Goal: Task Accomplishment & Management: Complete application form

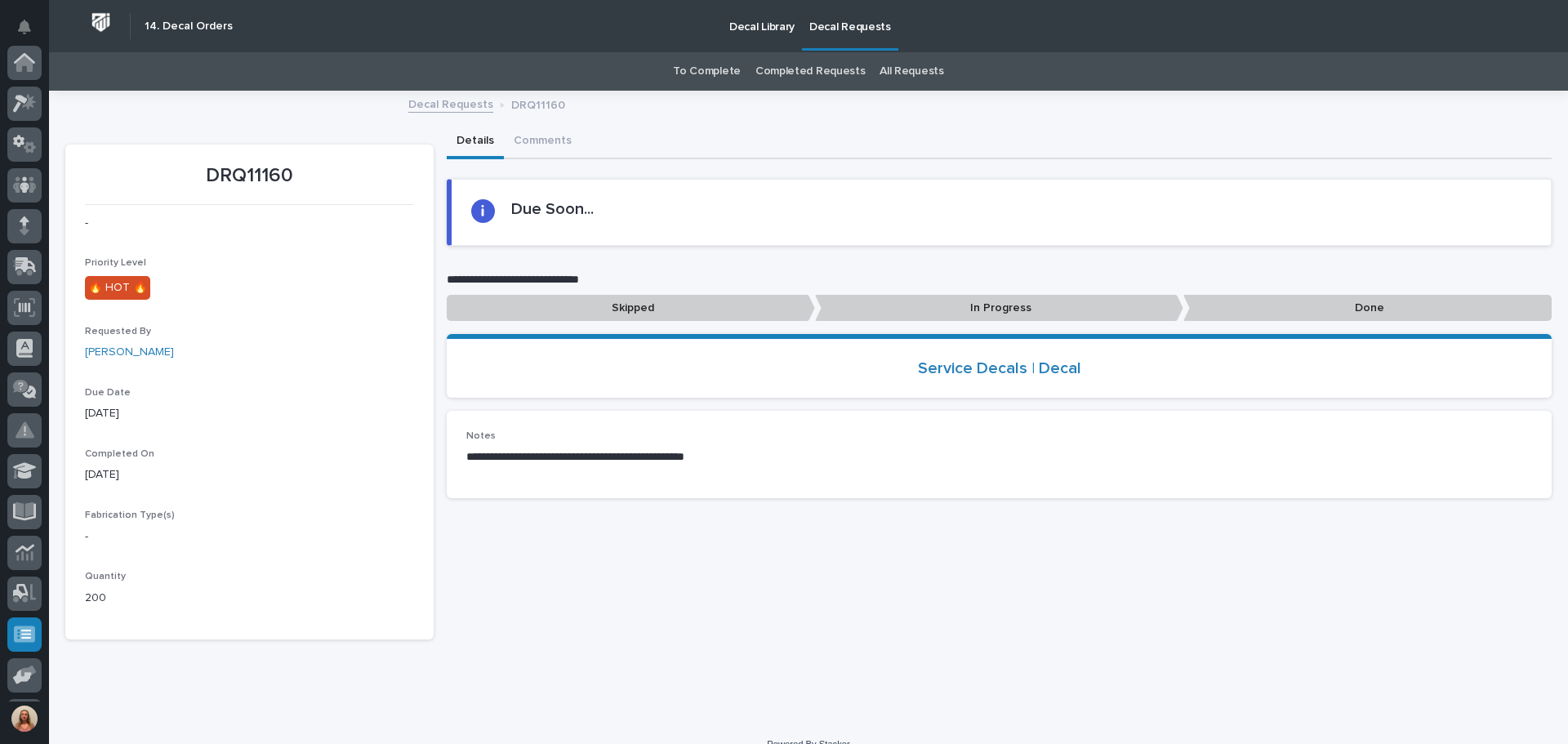
scroll to position [202, 0]
click at [457, 143] on button "Details" at bounding box center [475, 142] width 57 height 35
click at [435, 108] on link "Decal Requests" at bounding box center [451, 103] width 85 height 19
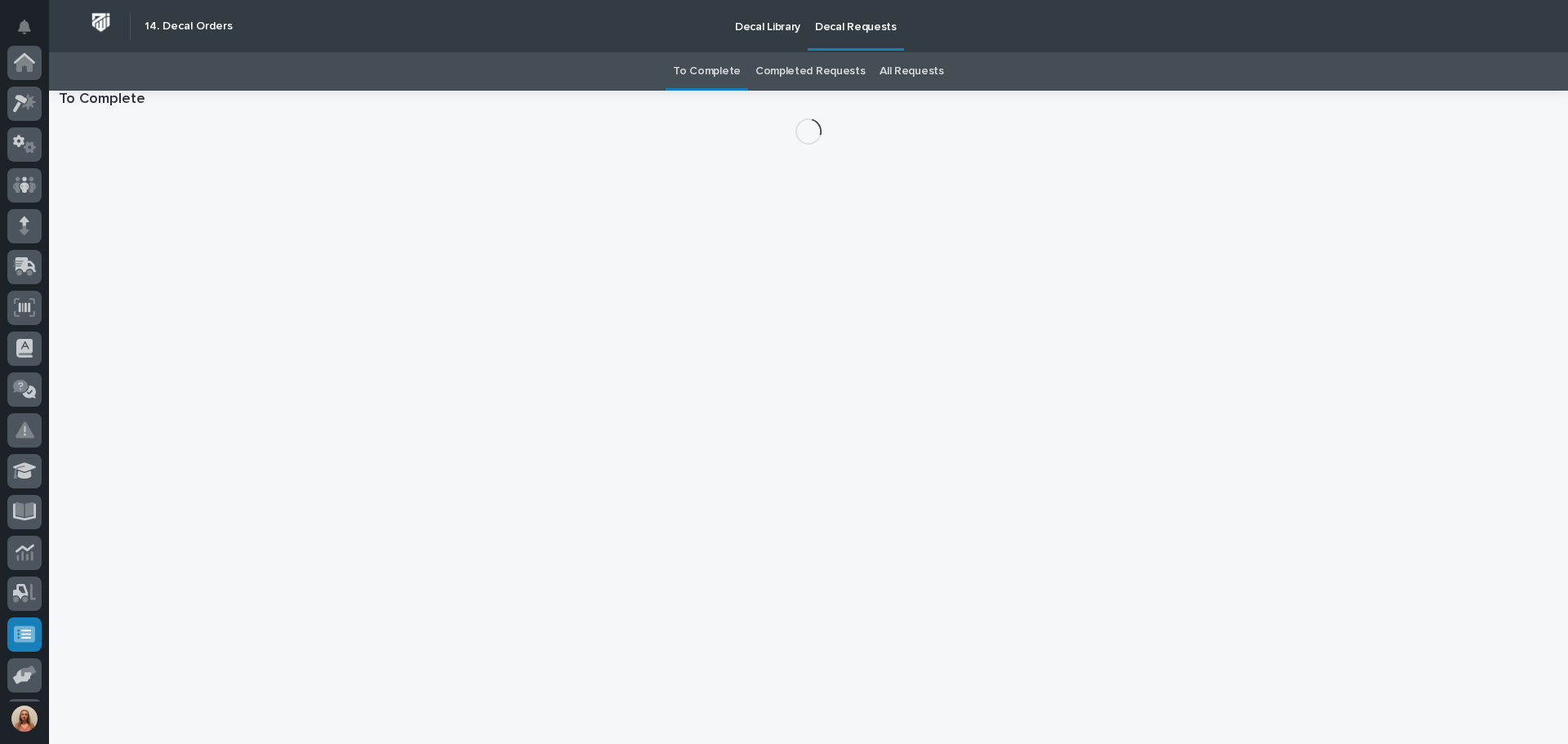
scroll to position [202, 0]
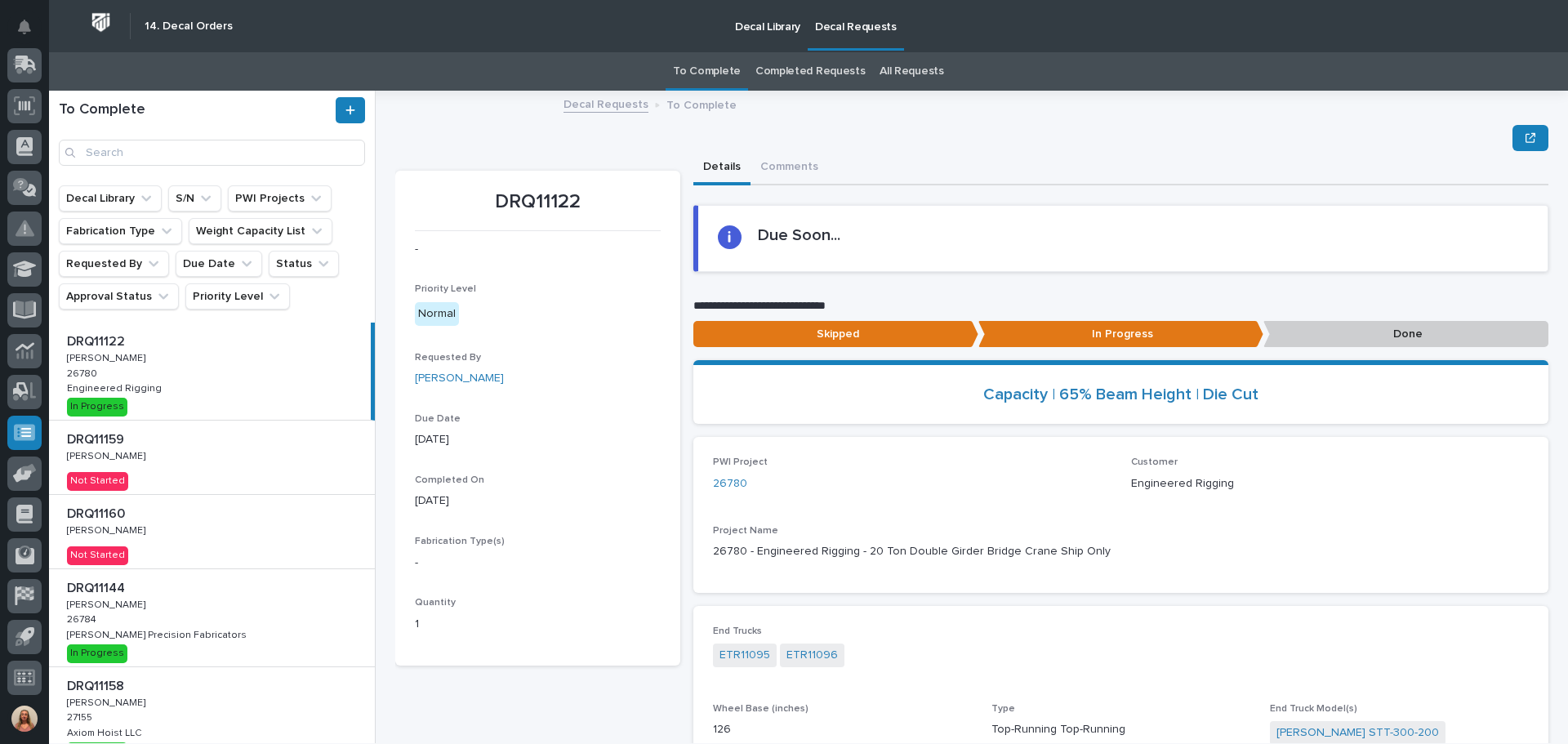
click at [197, 520] on p at bounding box center [215, 514] width 296 height 16
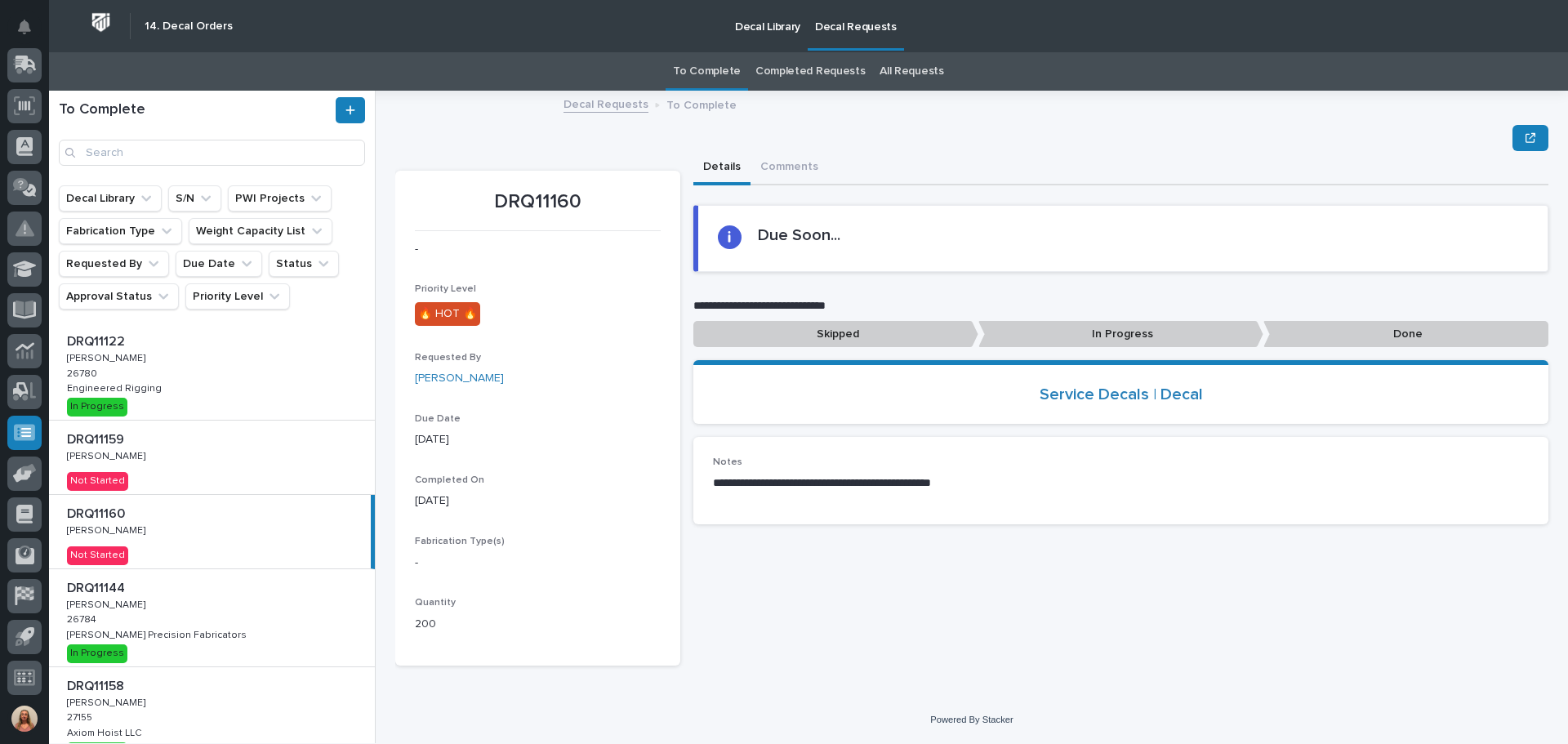
click at [1067, 330] on p "In Progress" at bounding box center [1121, 334] width 285 height 27
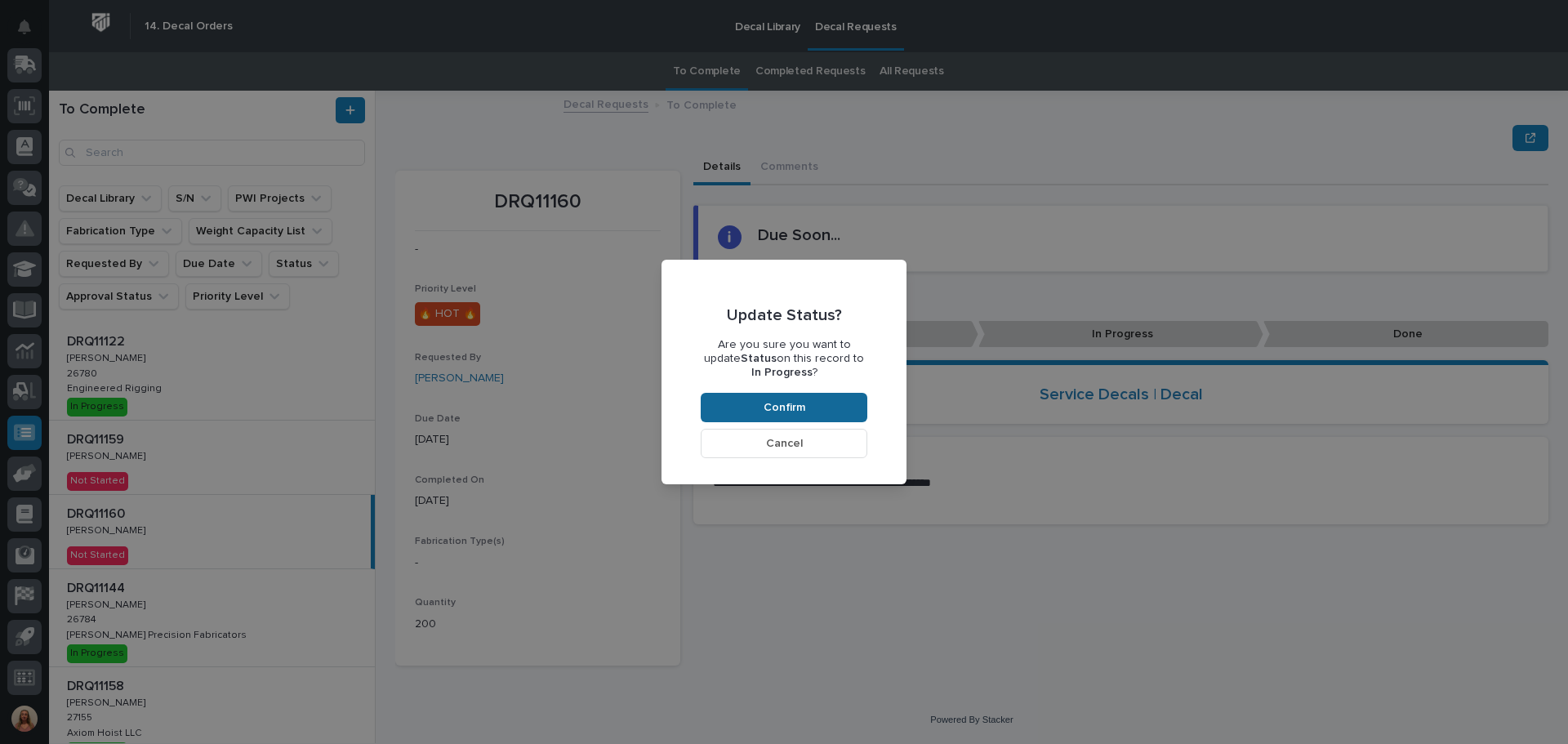
click at [810, 407] on button "Confirm" at bounding box center [784, 407] width 166 height 29
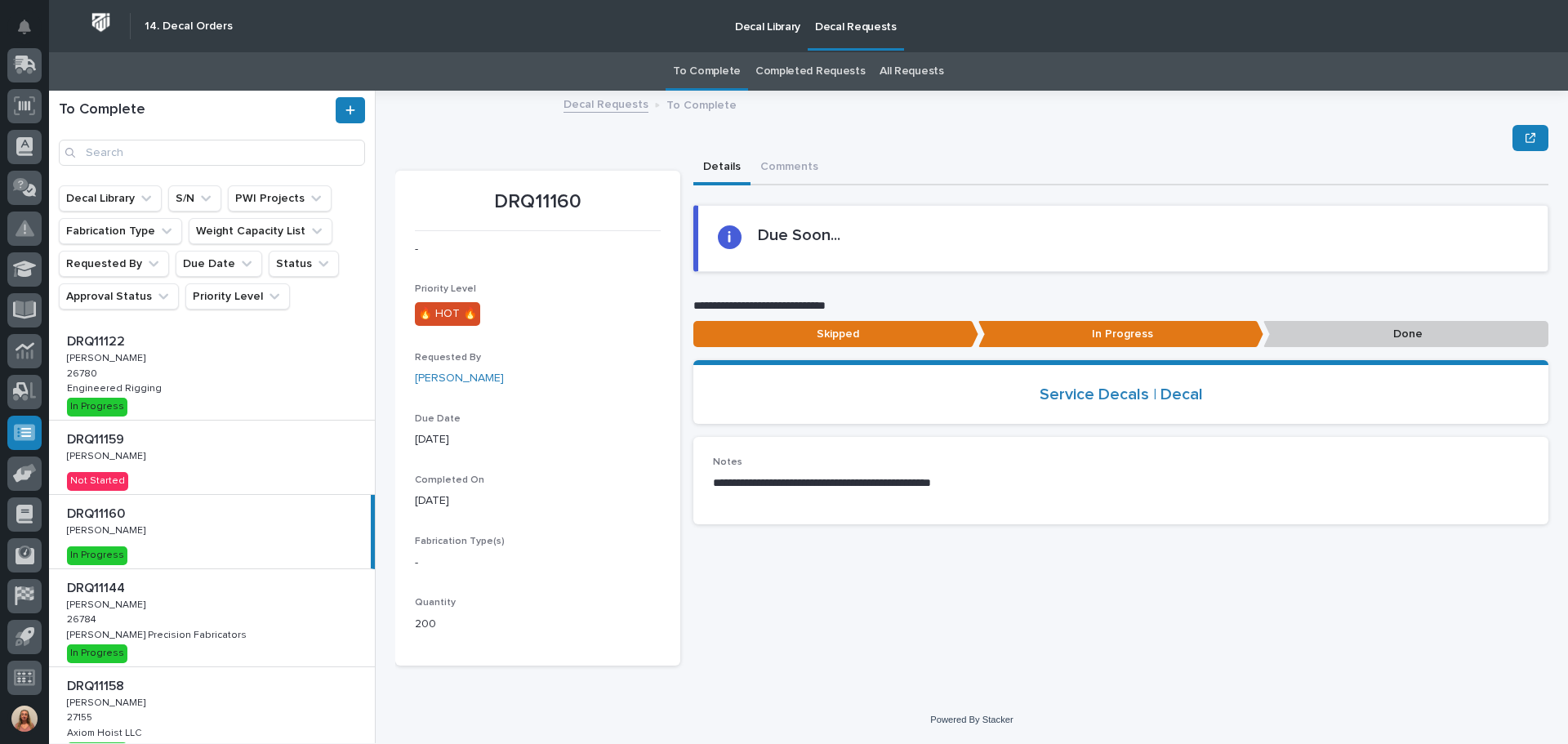
click at [206, 451] on div "DRQ11159 DRQ11159 [PERSON_NAME] [PERSON_NAME] Not Started" at bounding box center [211, 457] width 326 height 74
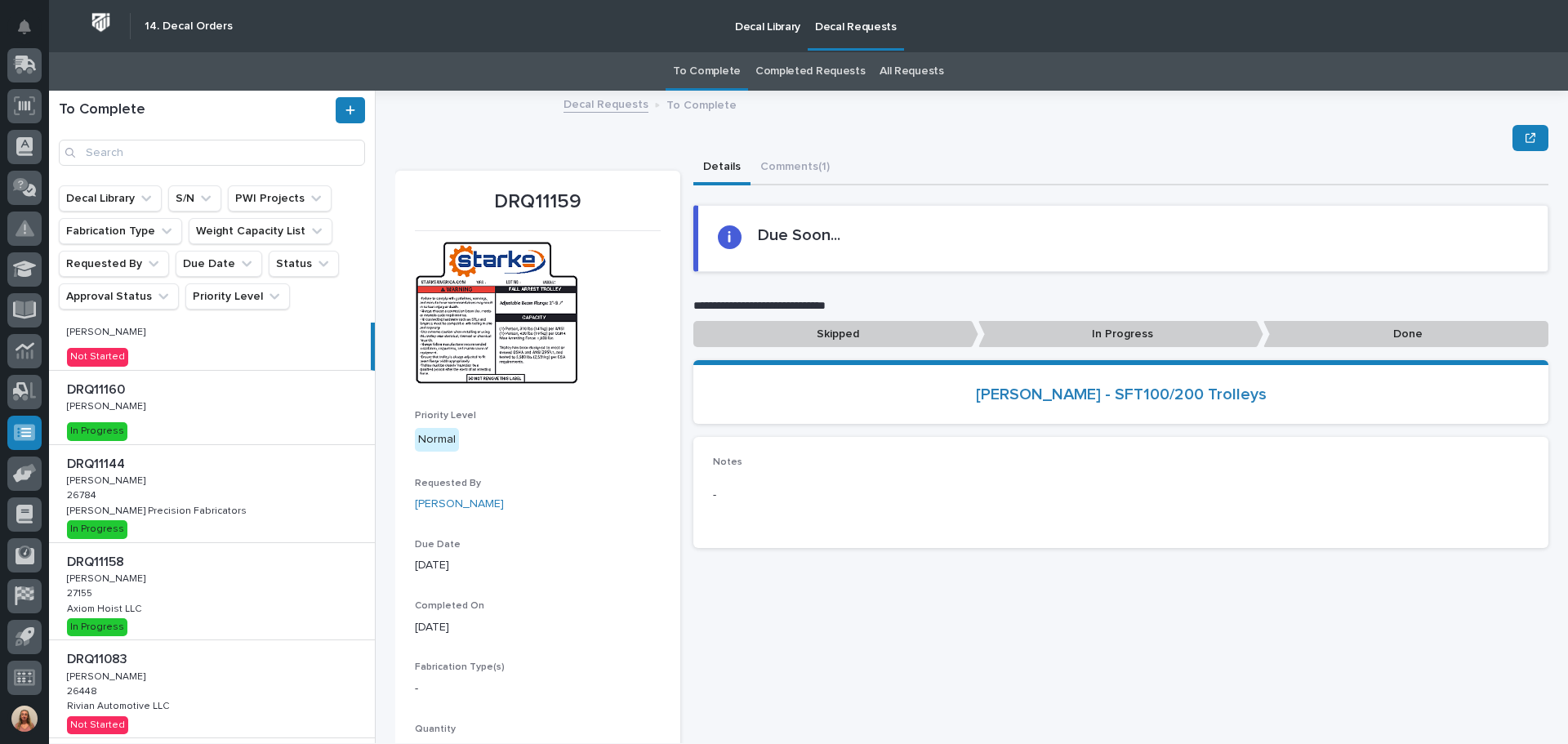
scroll to position [164, 0]
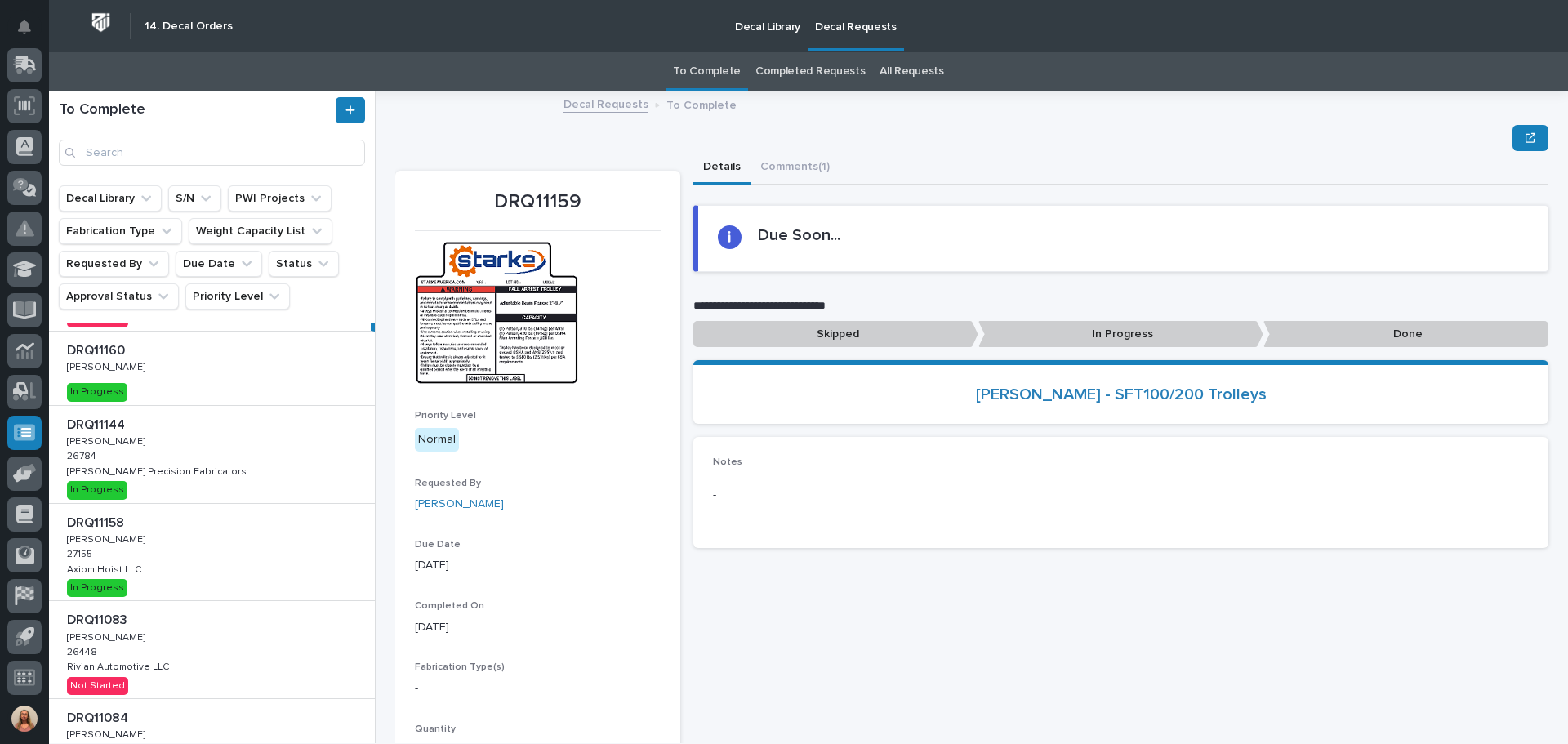
click at [191, 565] on div "DRQ11158 DRQ11158 [PERSON_NAME] [PERSON_NAME] 27155 27155 Axiom Hoist LLC Axiom…" at bounding box center [211, 552] width 326 height 97
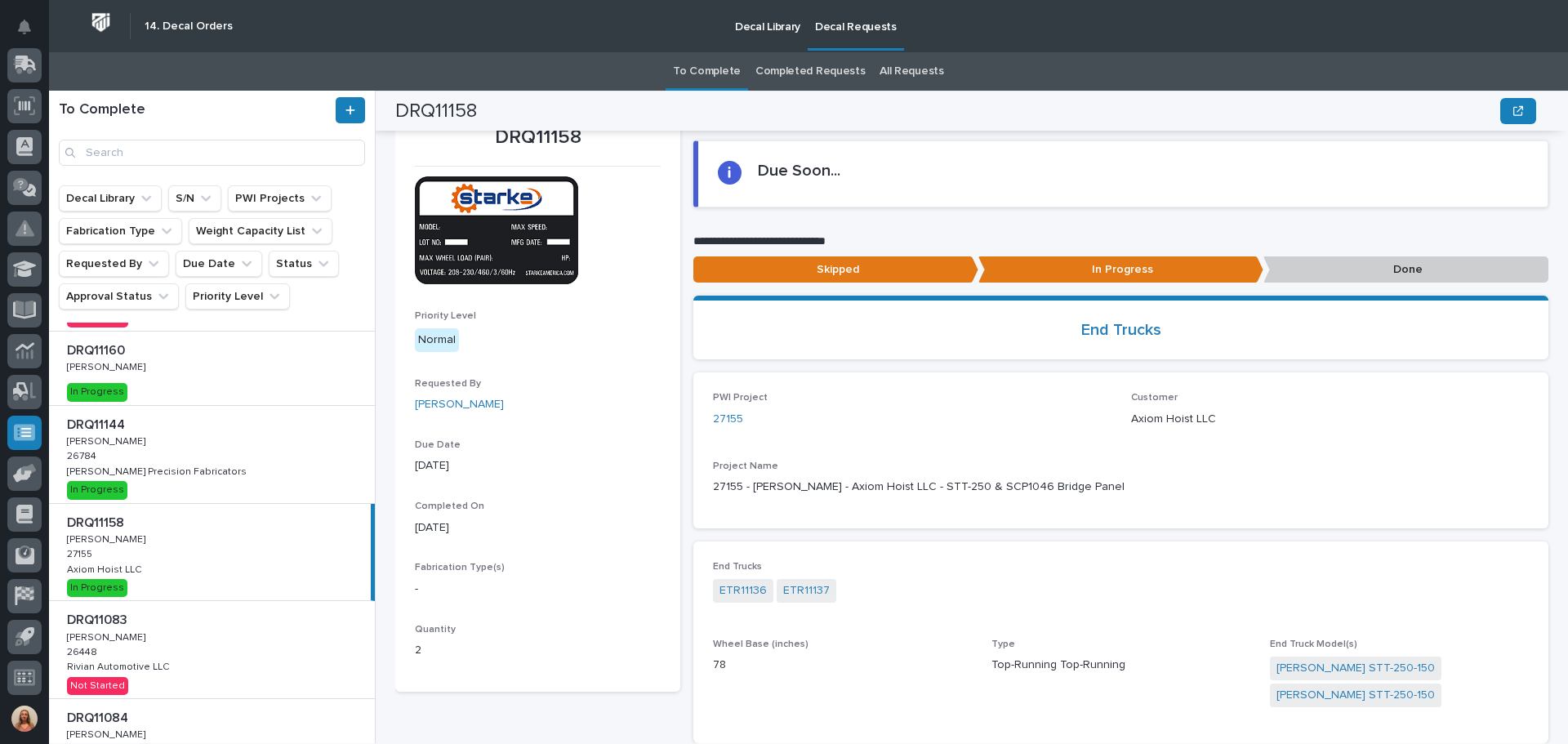
scroll to position [36, 0]
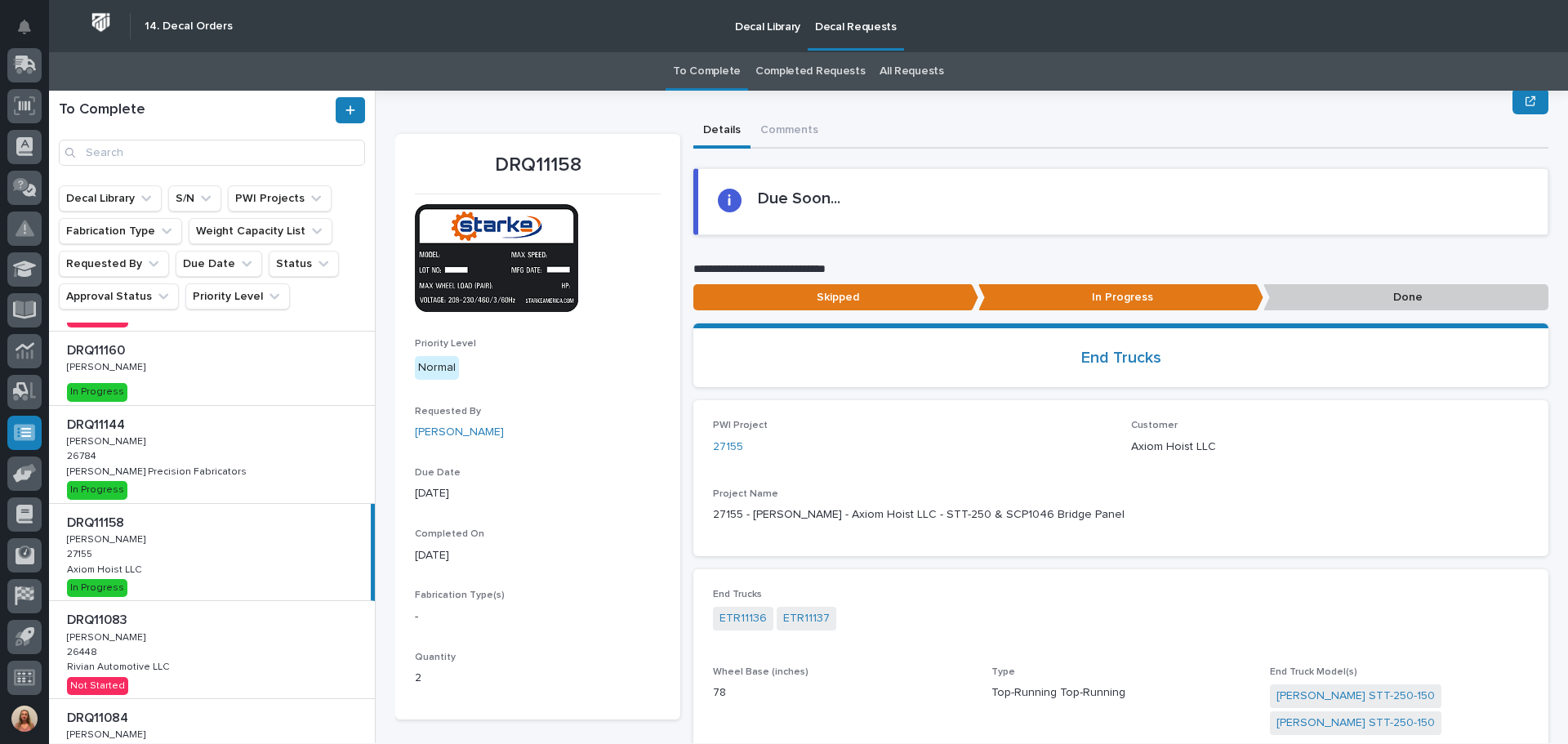
click at [1330, 294] on p "Done" at bounding box center [1406, 297] width 285 height 27
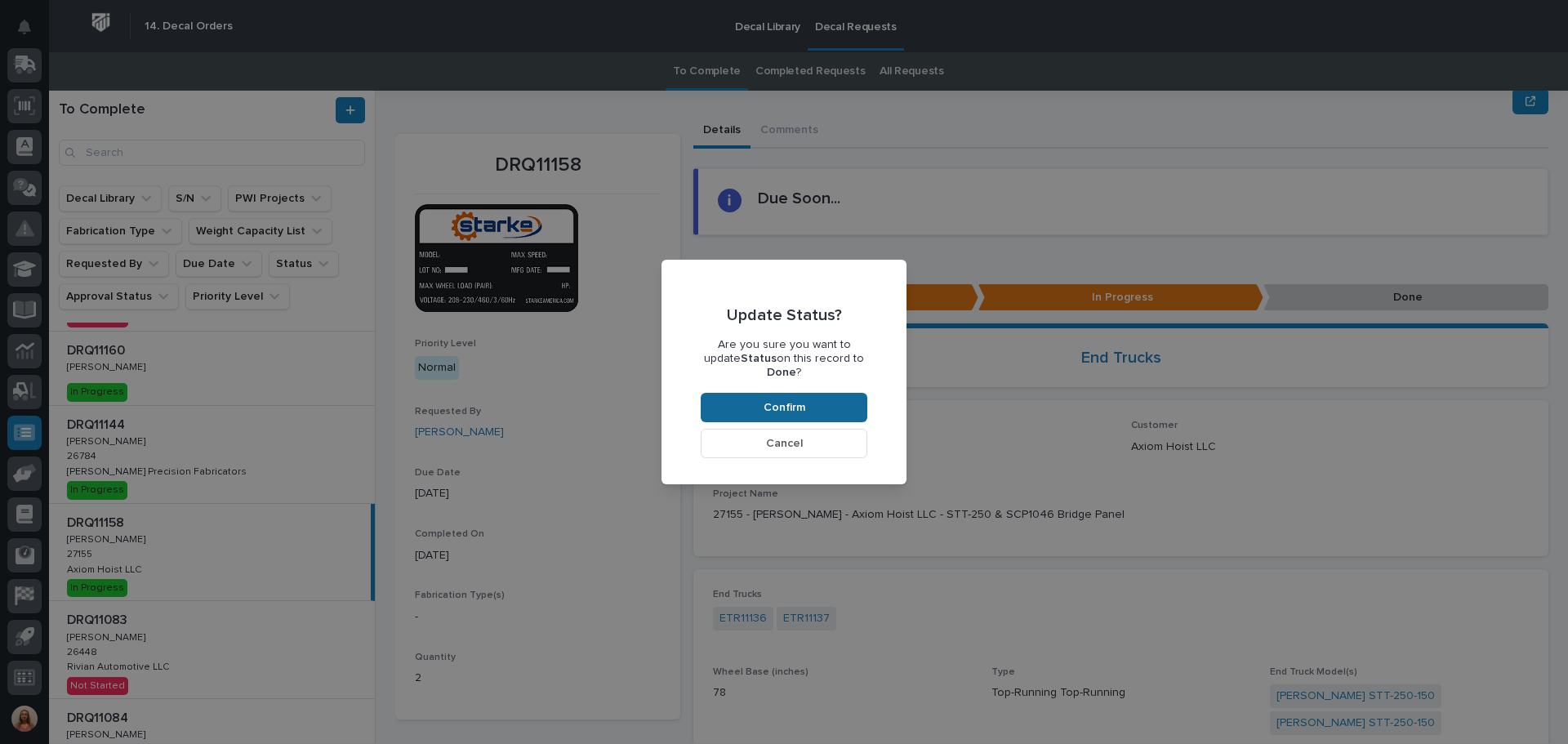
click at [808, 397] on button "Confirm" at bounding box center [784, 407] width 166 height 29
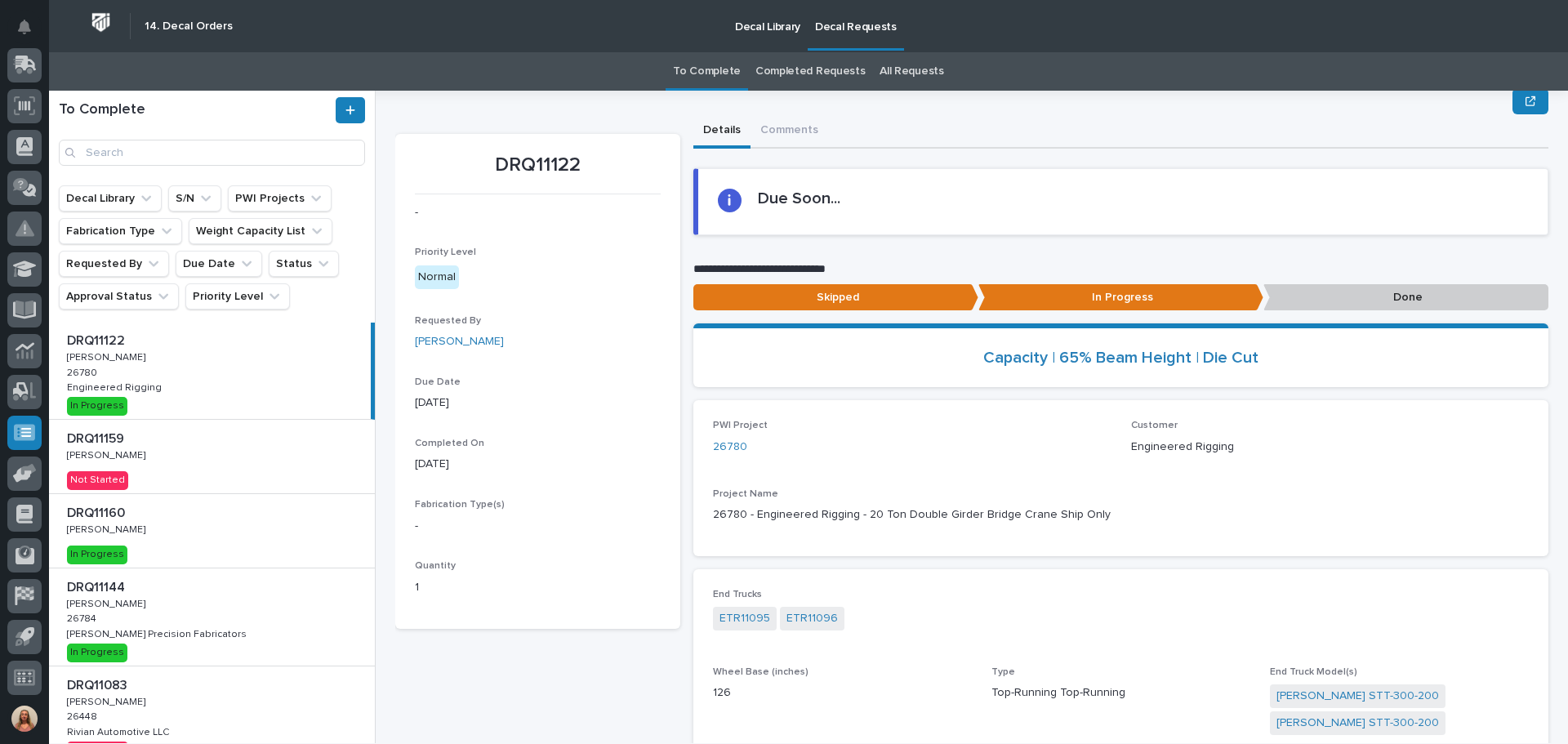
scroll to position [0, 0]
click at [210, 387] on div "DRQ11122 DRQ11122 [PERSON_NAME] [PERSON_NAME] 26780 26780 Engineered Rigging En…" at bounding box center [209, 371] width 322 height 97
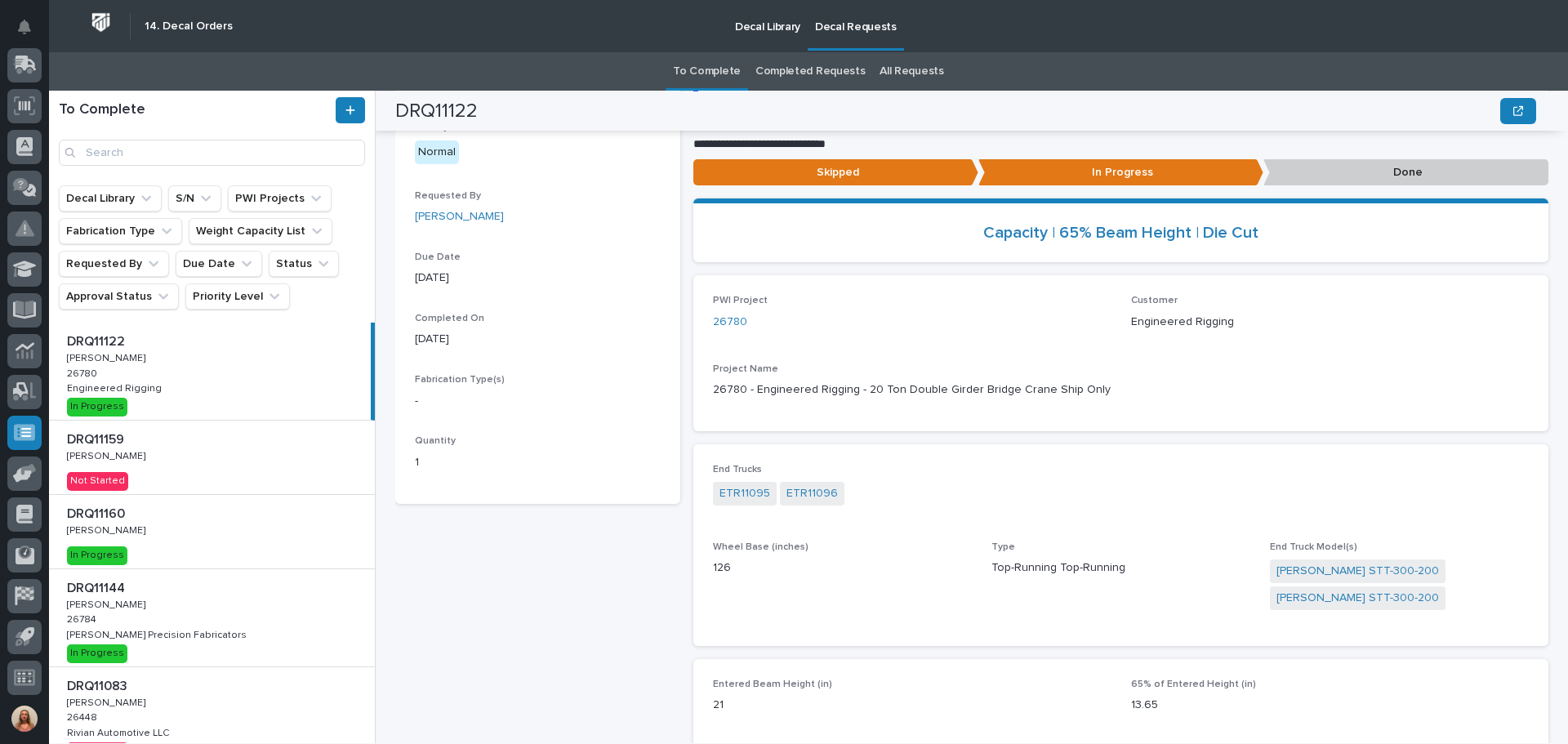
scroll to position [156, 0]
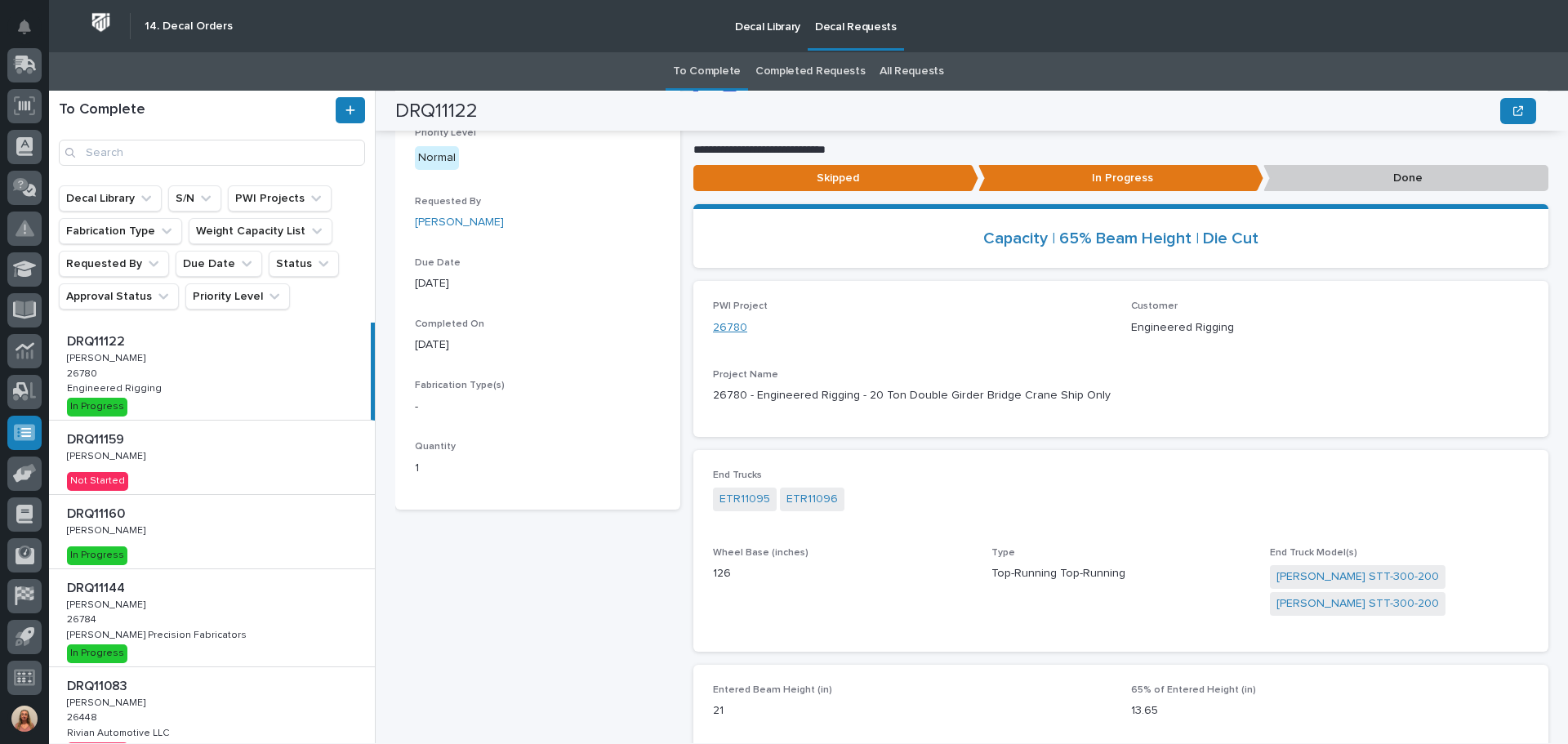
click at [722, 328] on link "26780" at bounding box center [730, 328] width 35 height 17
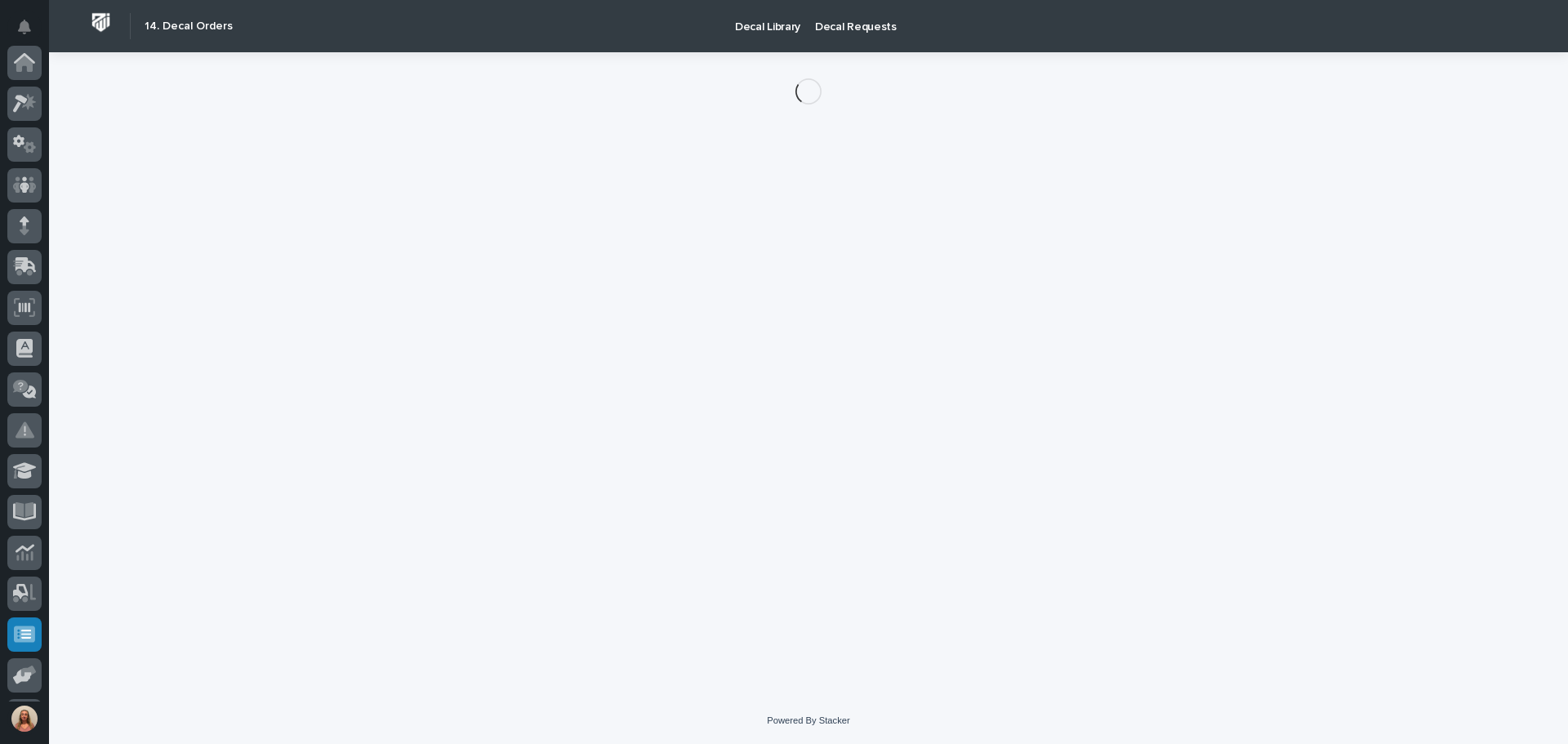
scroll to position [202, 0]
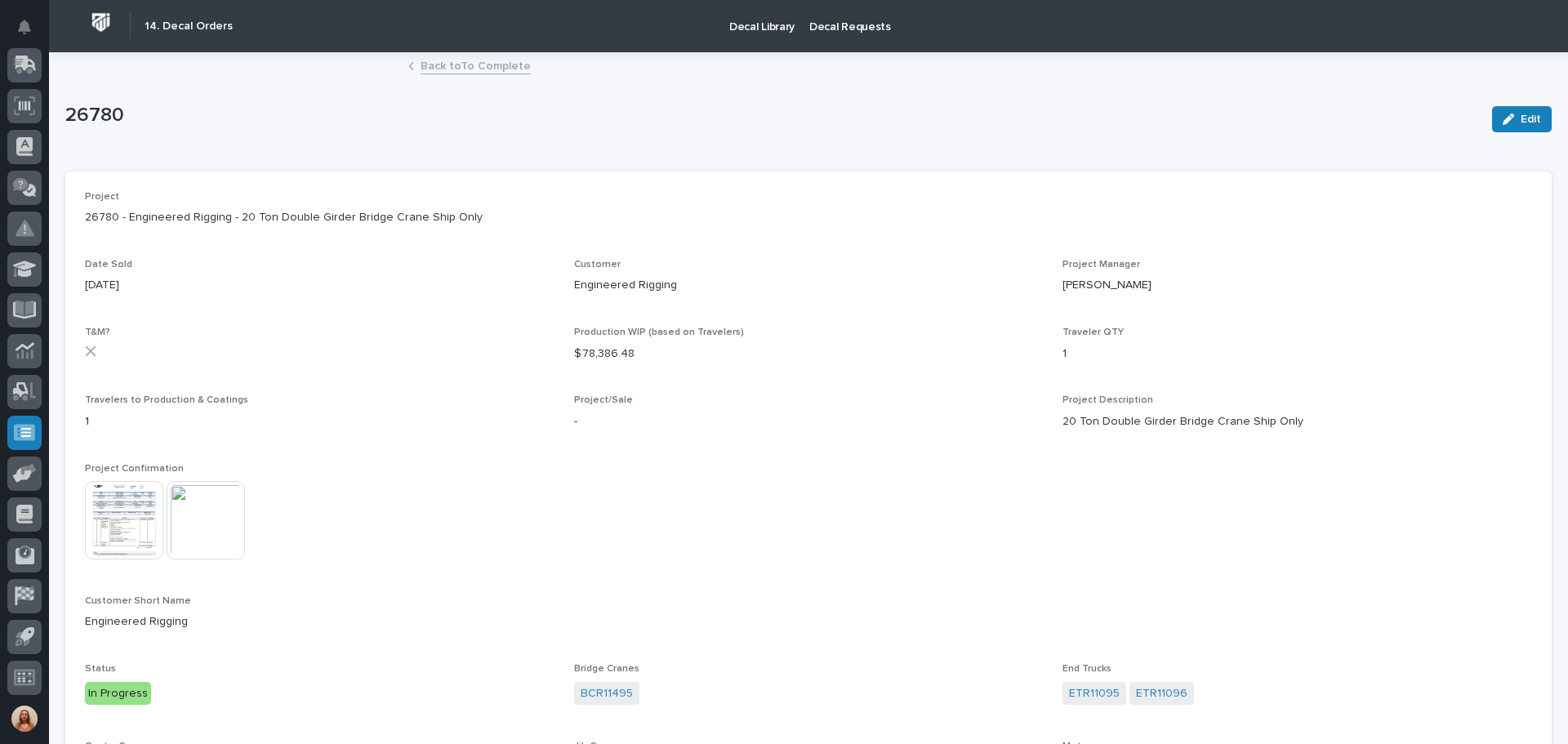
click at [150, 524] on img at bounding box center [124, 521] width 79 height 79
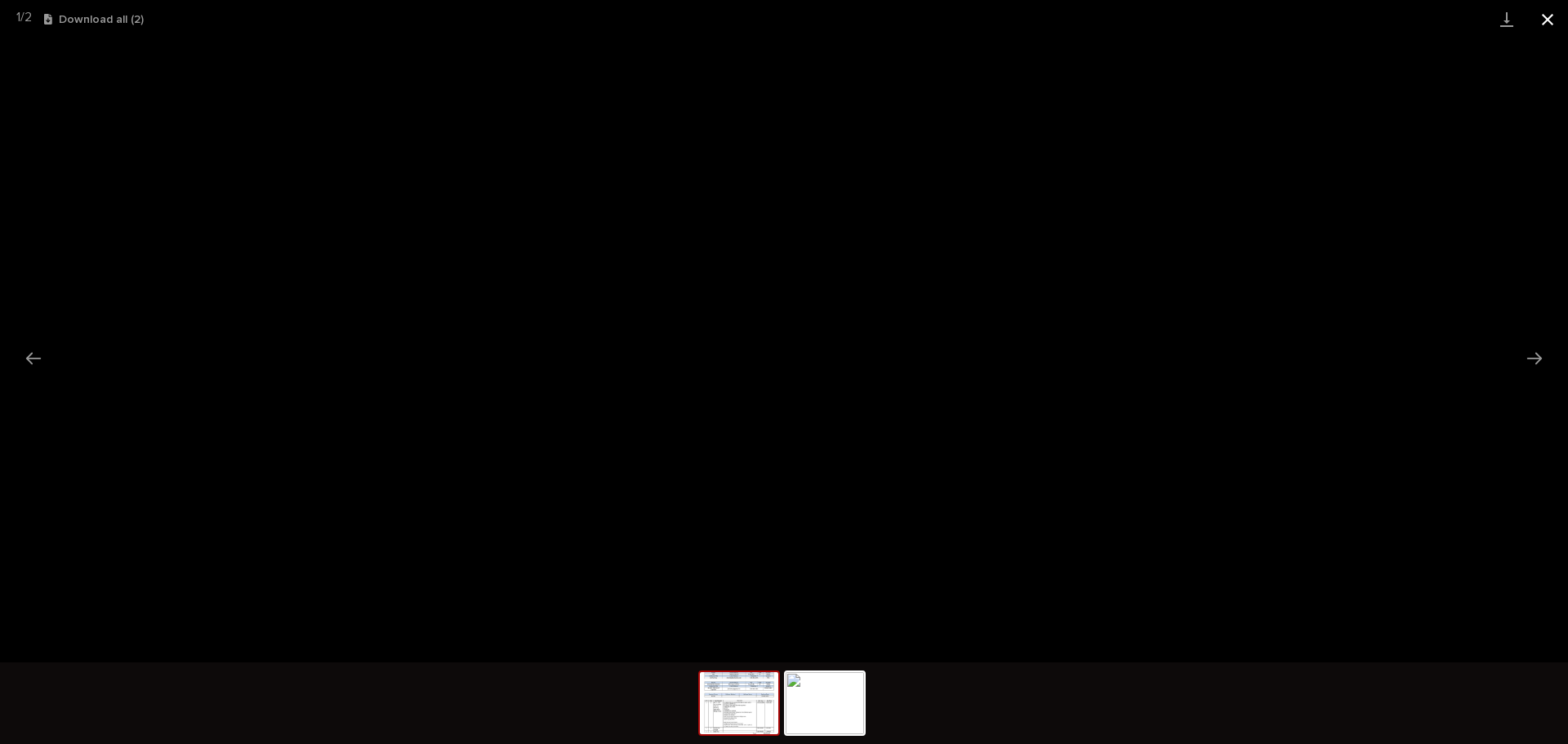
click at [1539, 17] on button "Close gallery" at bounding box center [1548, 19] width 41 height 38
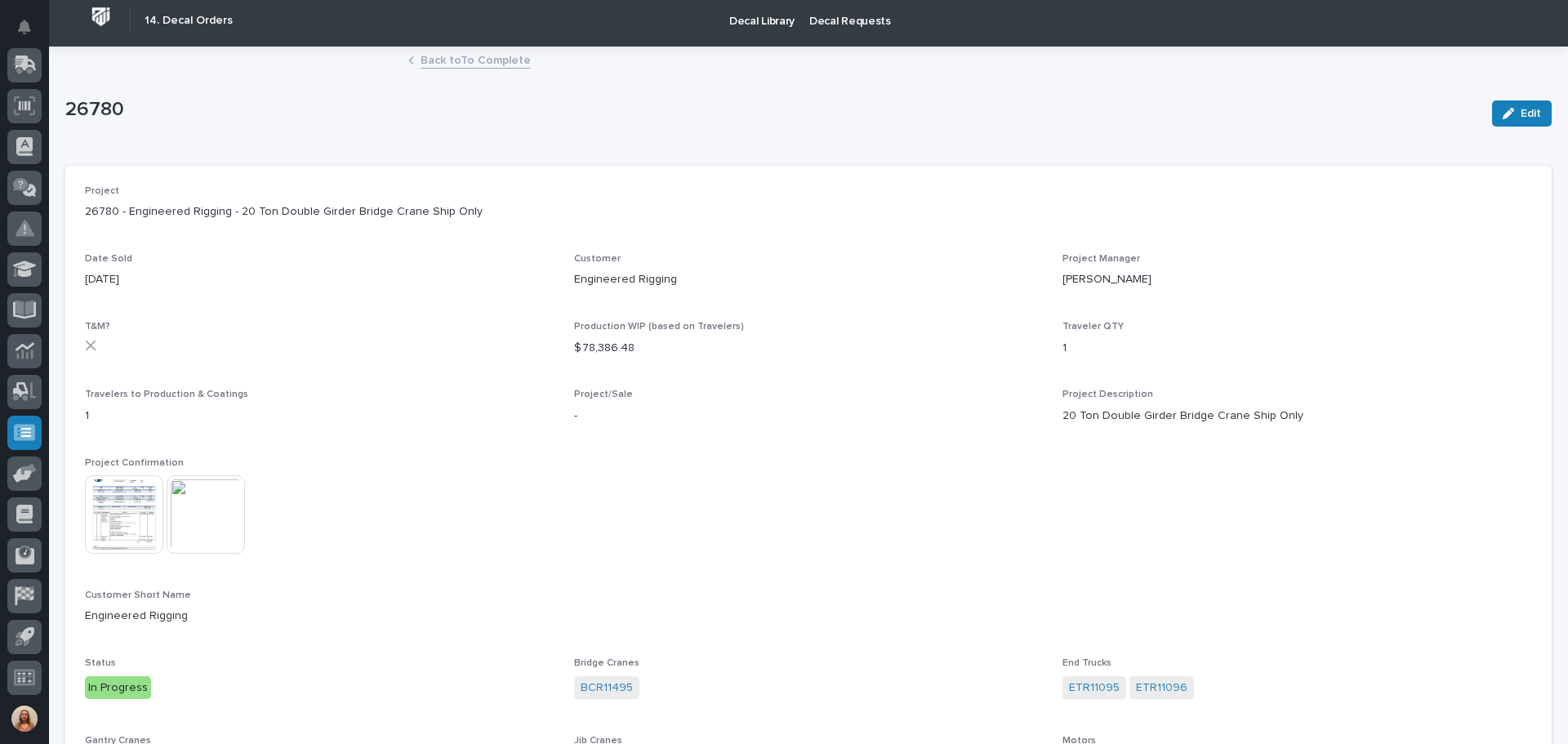
scroll to position [0, 0]
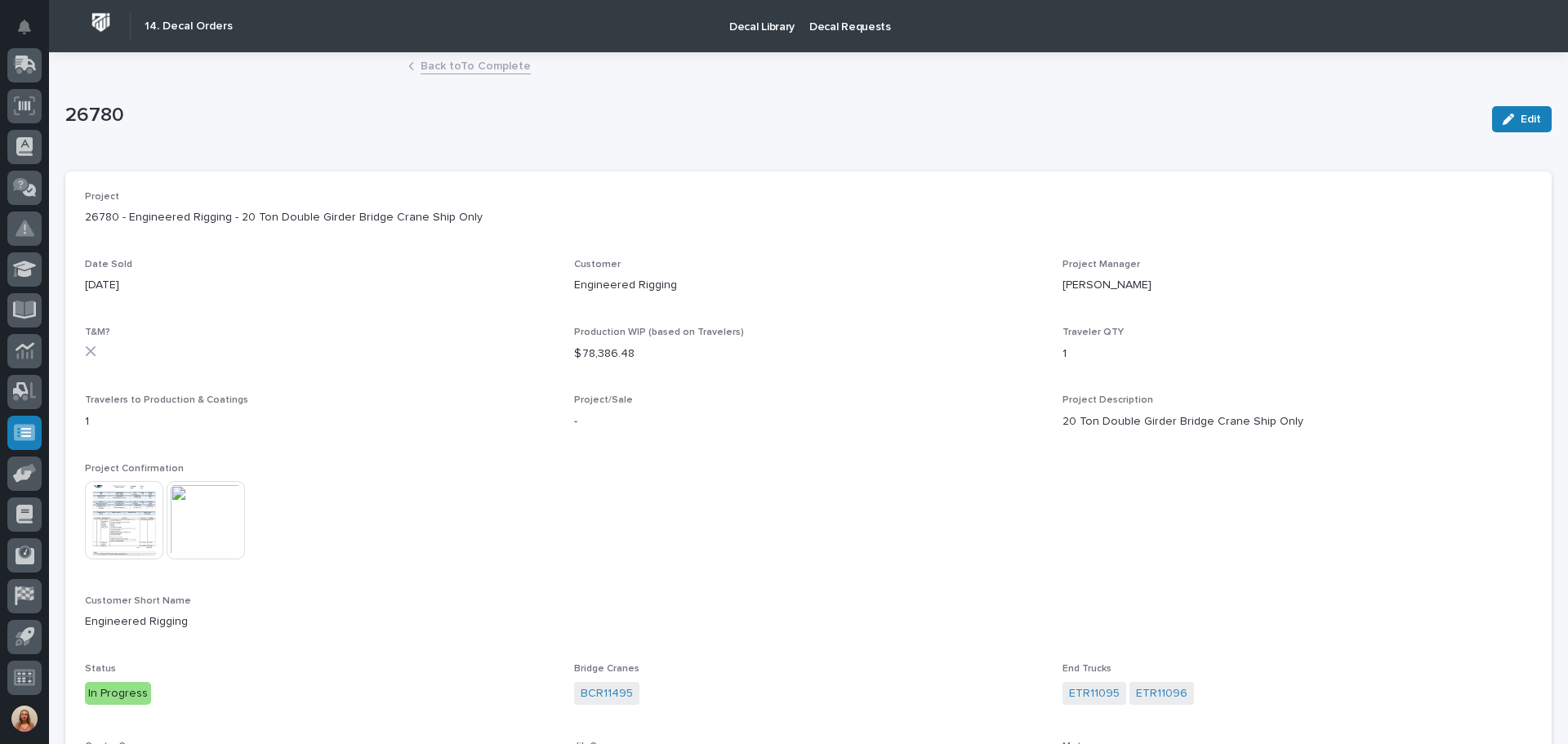
click at [464, 71] on link "Back to To Complete" at bounding box center [476, 64] width 110 height 19
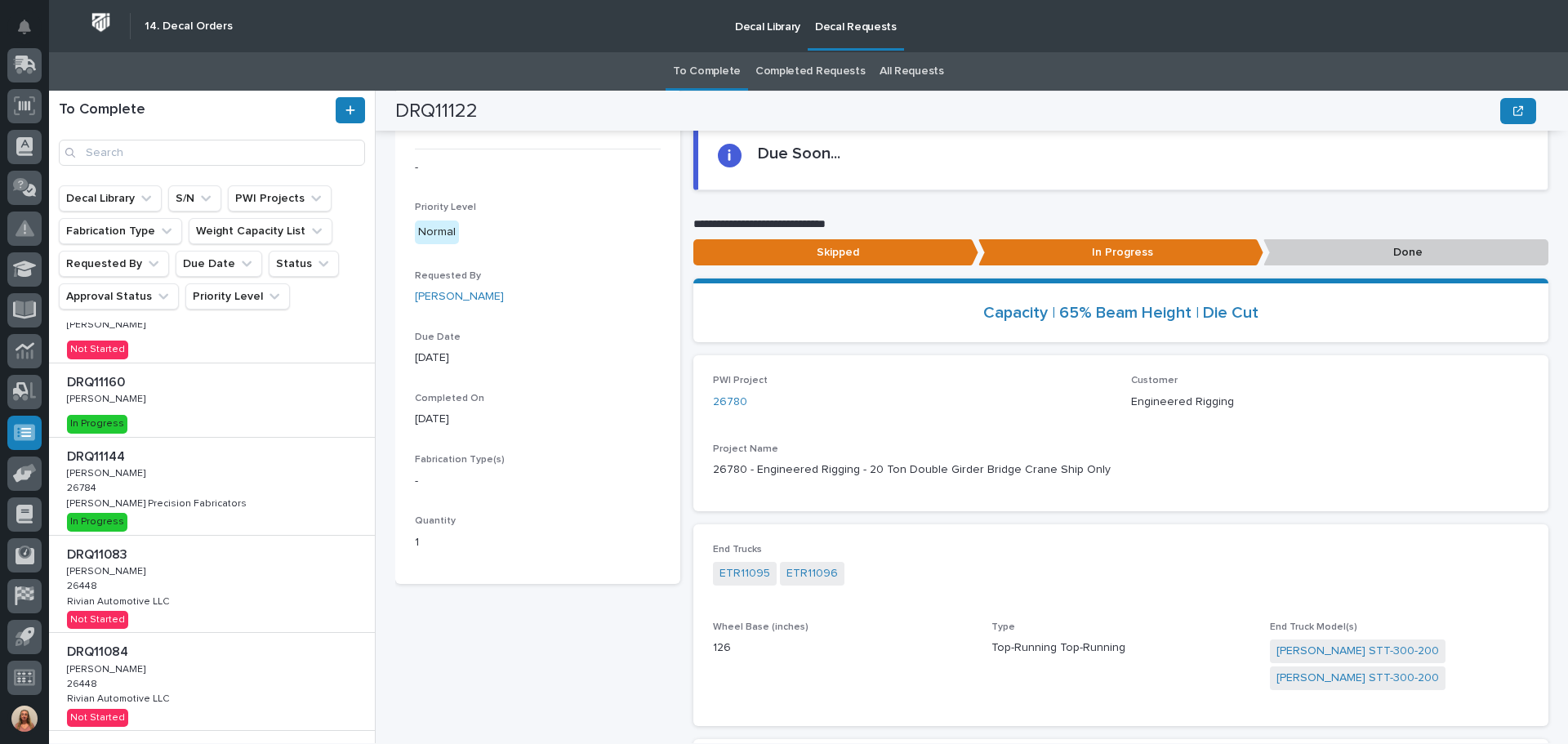
scroll to position [164, 0]
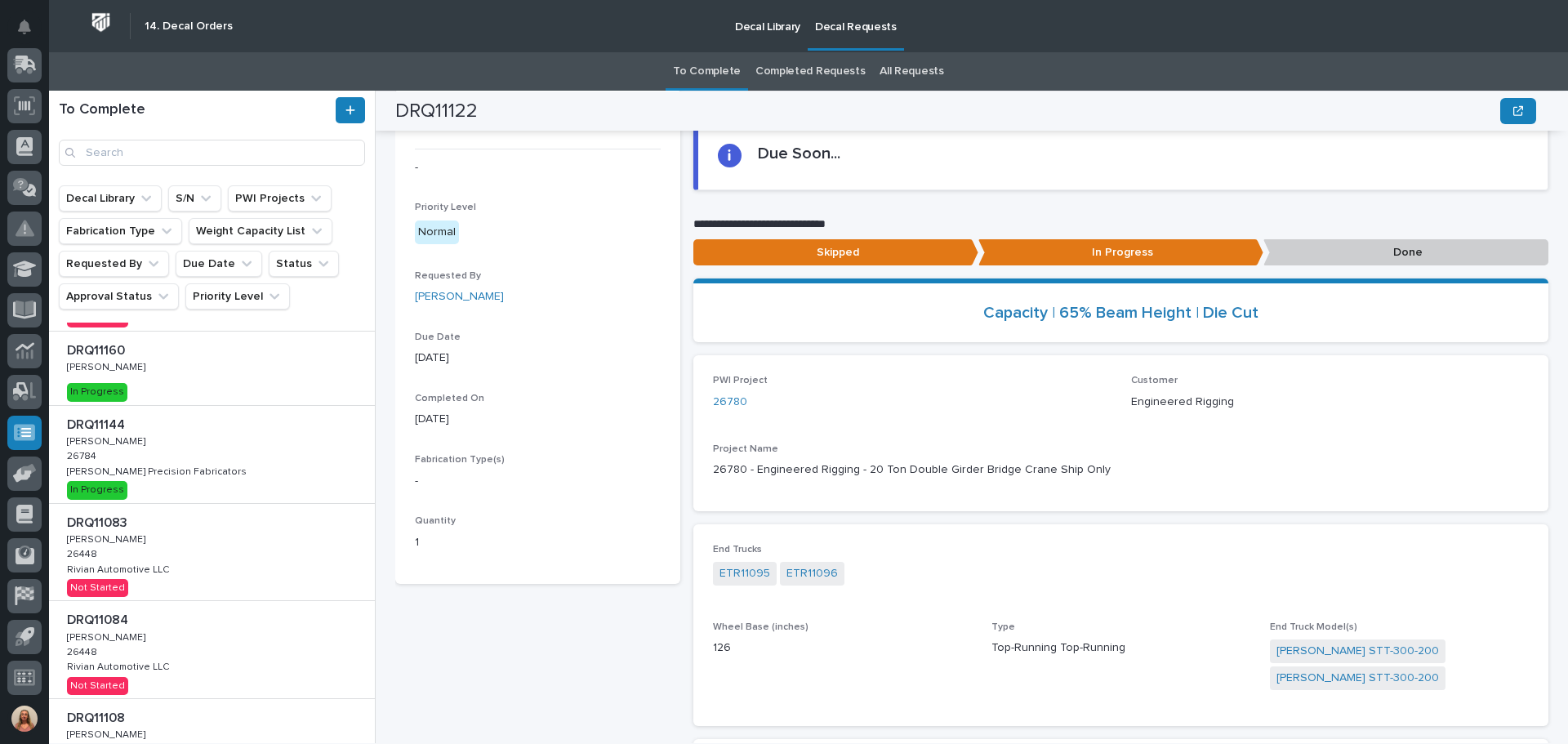
click at [264, 550] on div "DRQ11083 DRQ11083 [PERSON_NAME] [PERSON_NAME] 26448 26448 Rivian Automotive LLC…" at bounding box center [211, 552] width 326 height 97
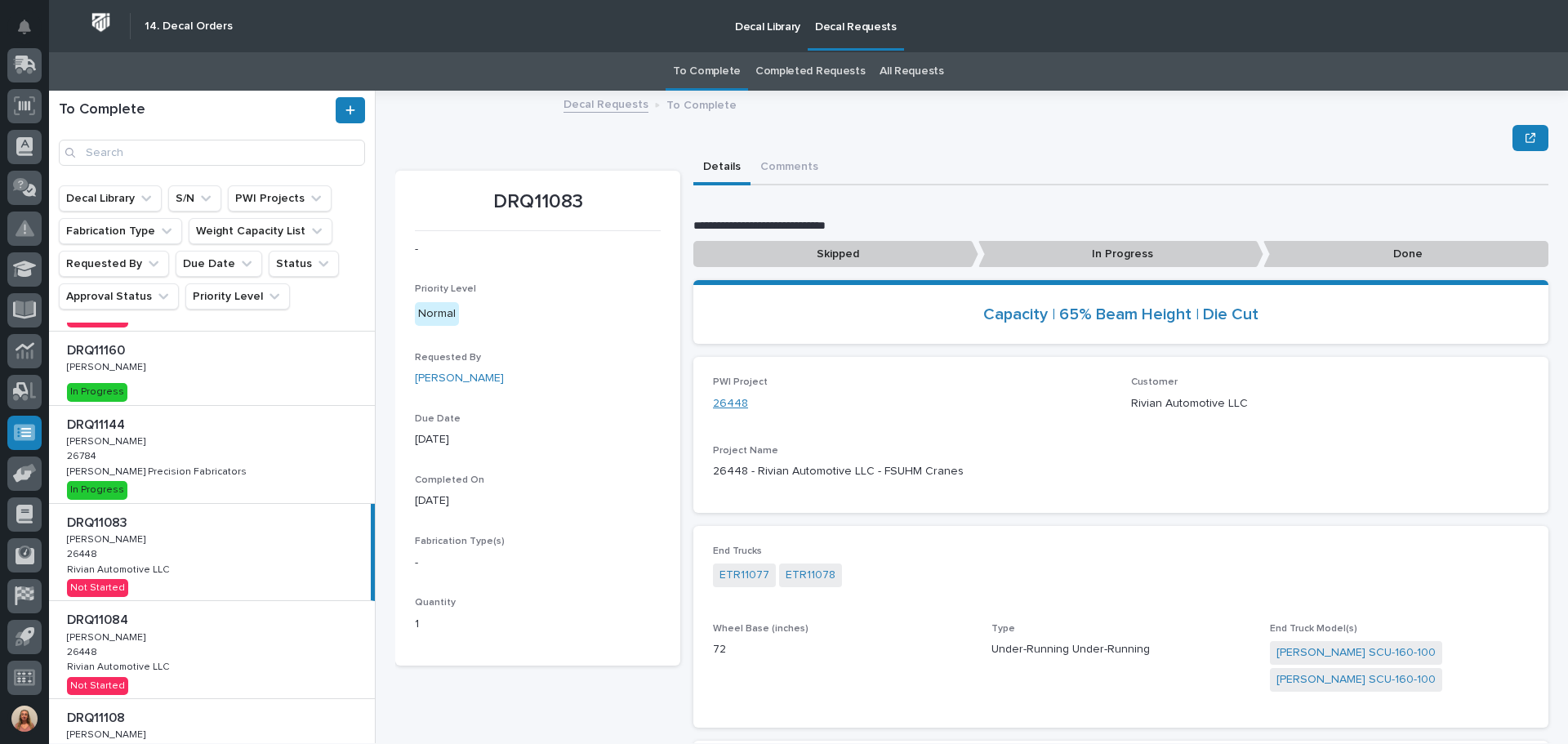
click at [720, 402] on link "26448" at bounding box center [731, 404] width 36 height 17
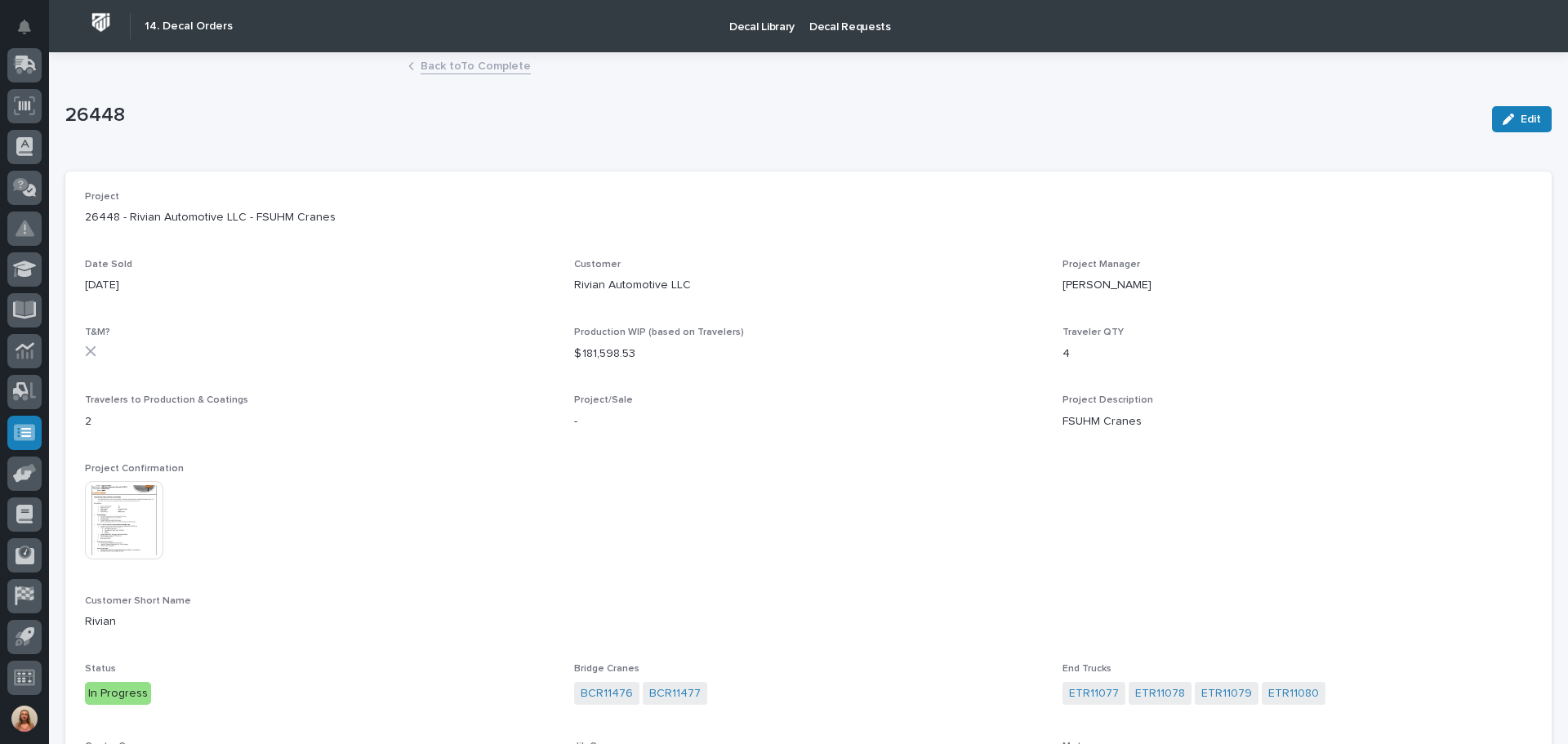
click at [464, 69] on link "Back to To Complete" at bounding box center [476, 64] width 110 height 19
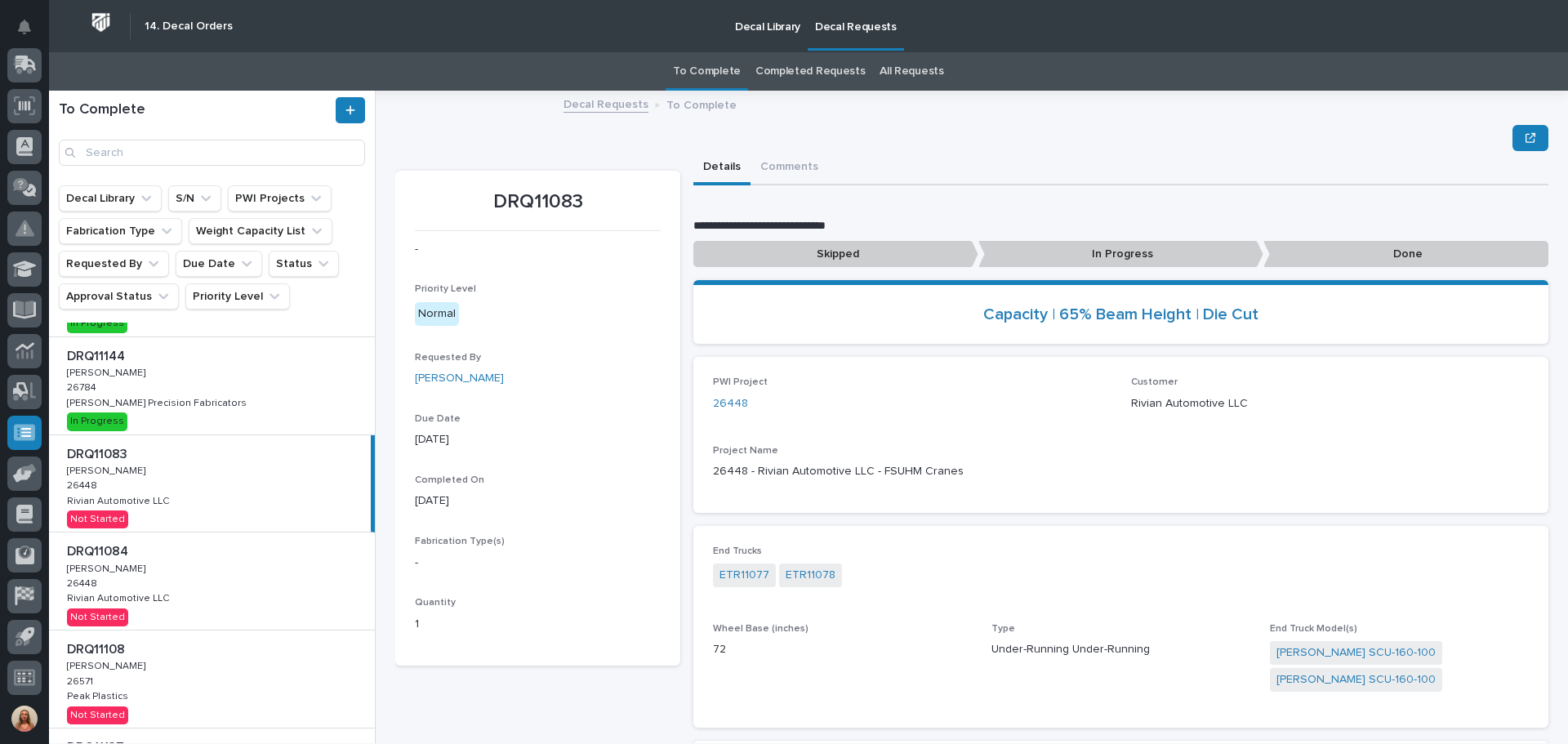
scroll to position [245, 0]
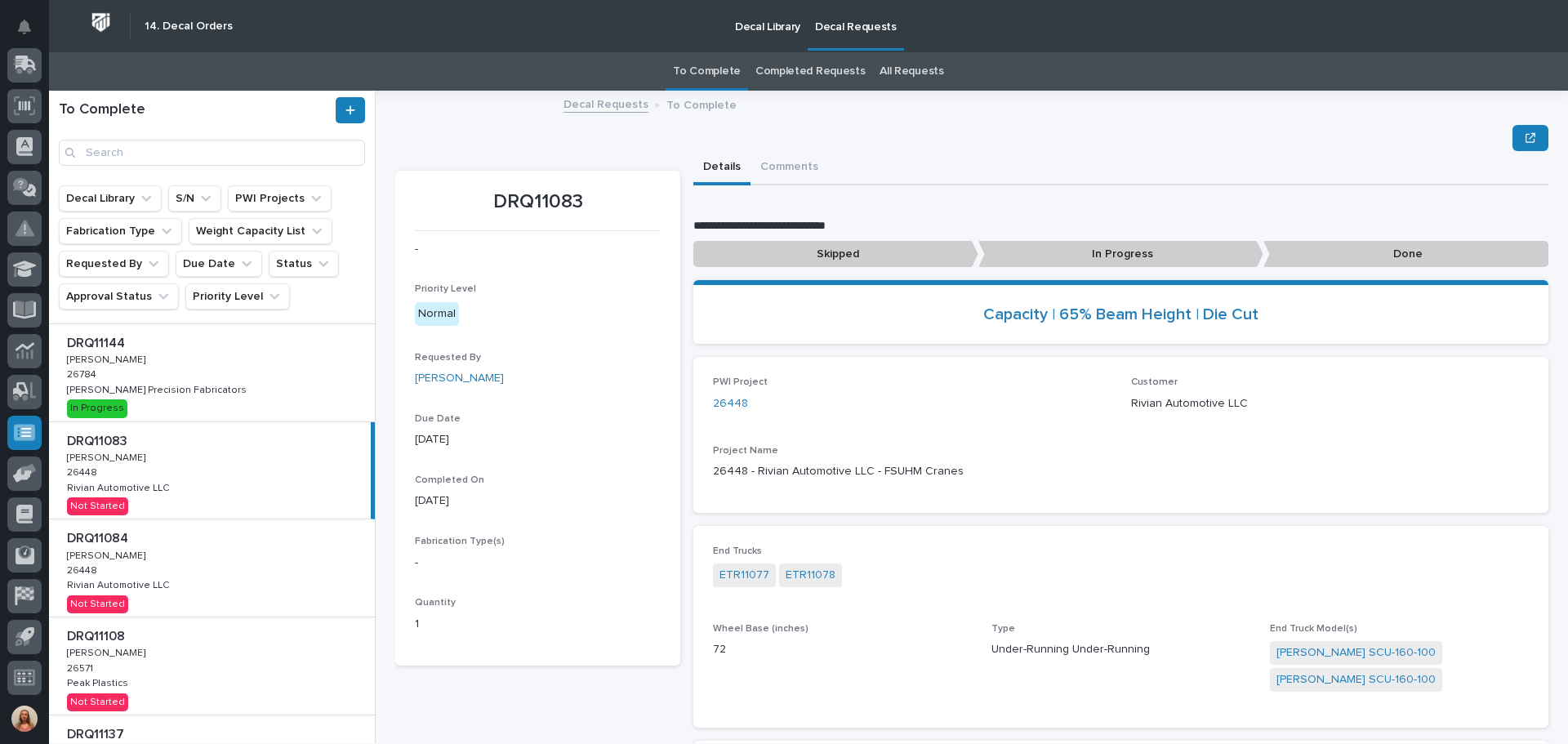
click at [191, 584] on div "DRQ11084 DRQ11084 [PERSON_NAME] [PERSON_NAME] 26448 26448 Rivian Automotive LLC…" at bounding box center [211, 568] width 326 height 97
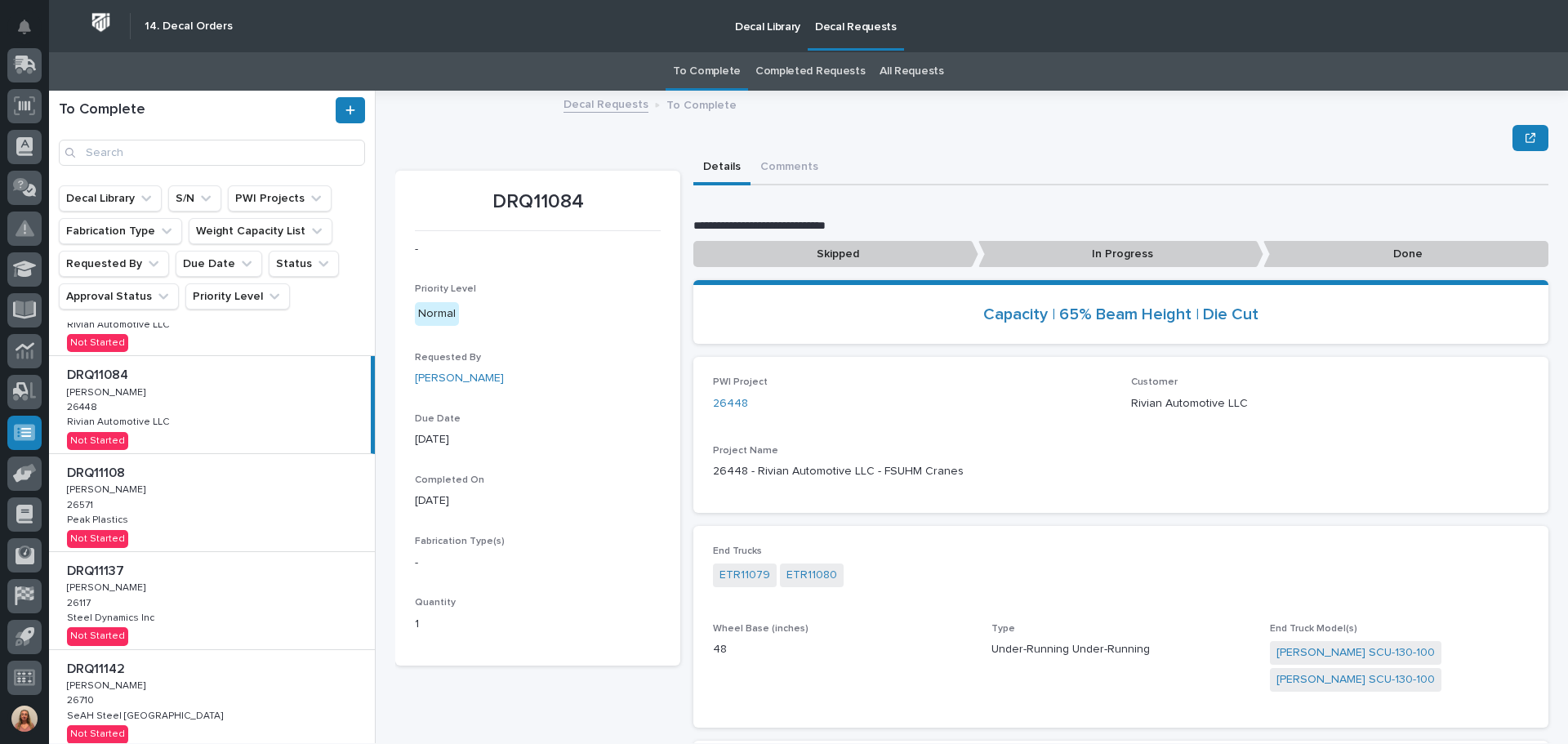
click at [1050, 243] on p "In Progress" at bounding box center [1121, 254] width 285 height 27
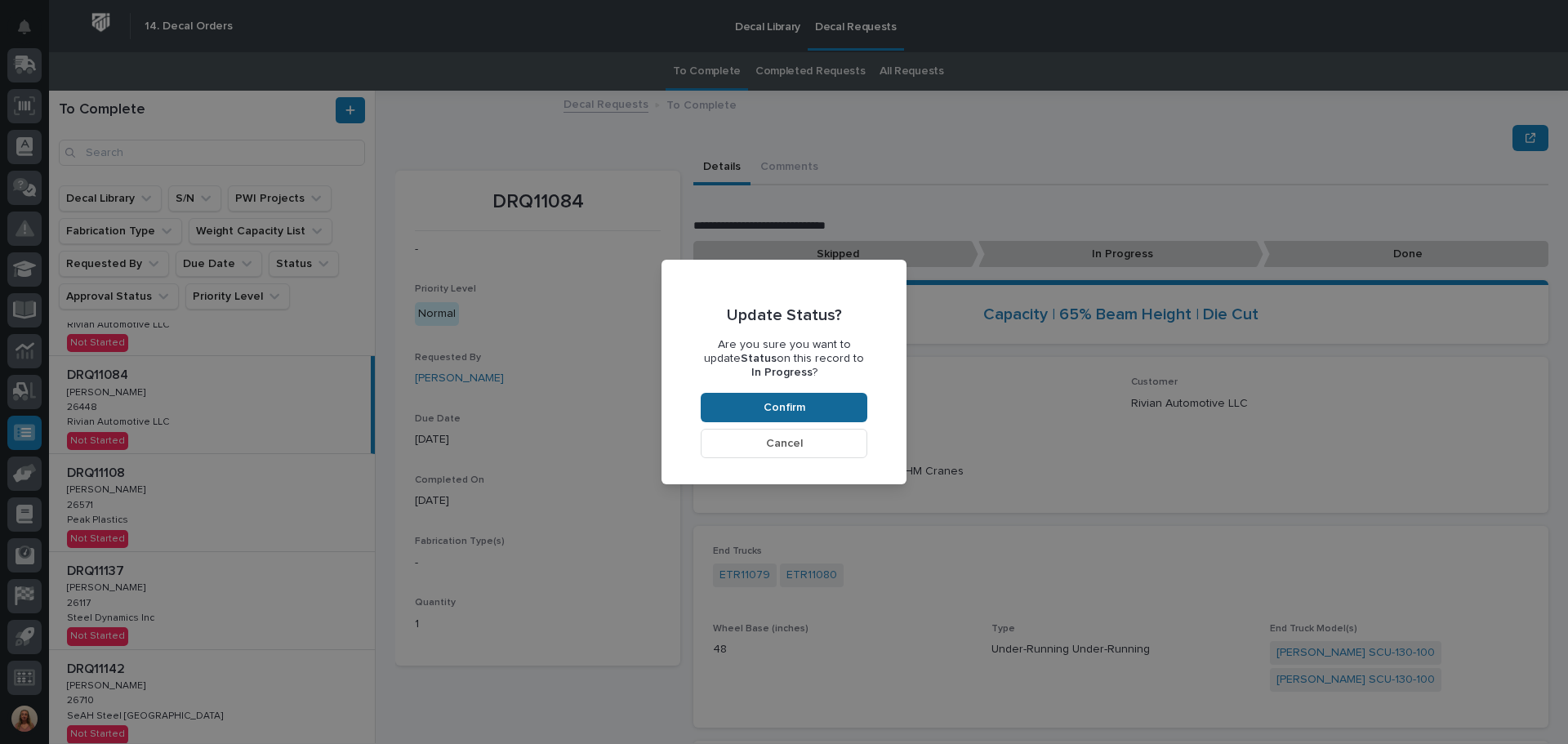
click at [822, 397] on button "Confirm" at bounding box center [784, 407] width 166 height 29
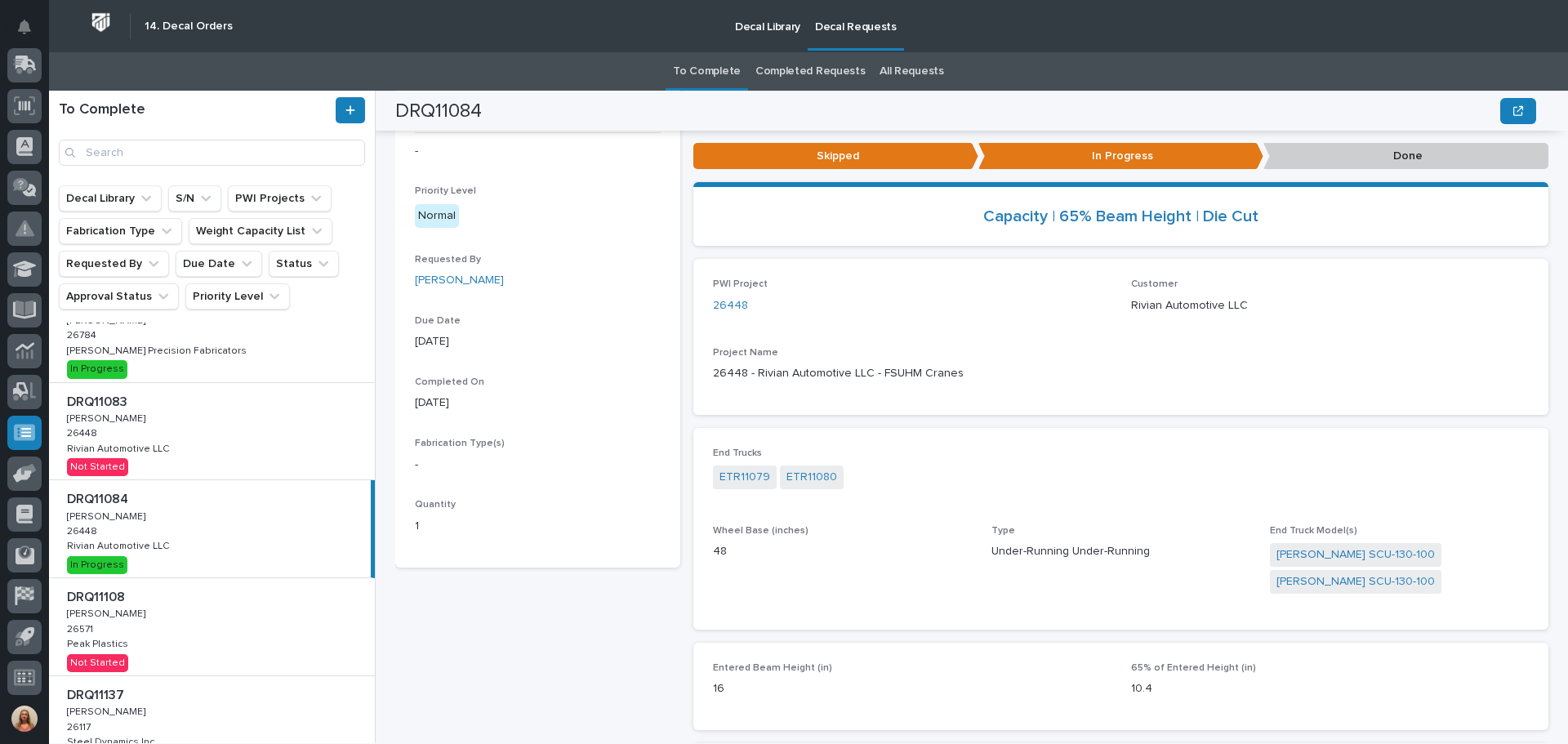
scroll to position [245, 0]
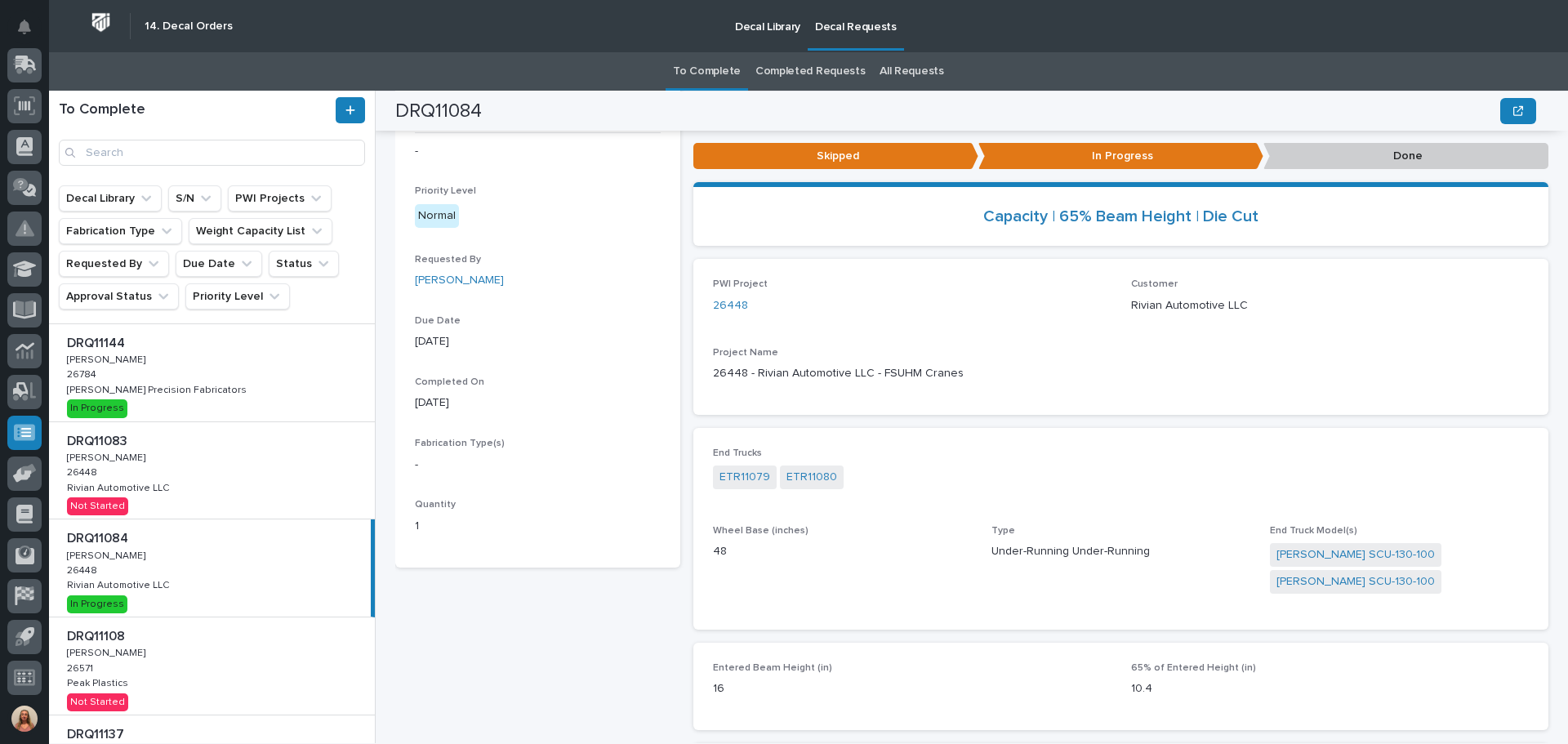
click at [209, 477] on div "DRQ11083 DRQ11083 [PERSON_NAME] [PERSON_NAME] 26448 26448 Rivian Automotive LLC…" at bounding box center [211, 471] width 326 height 97
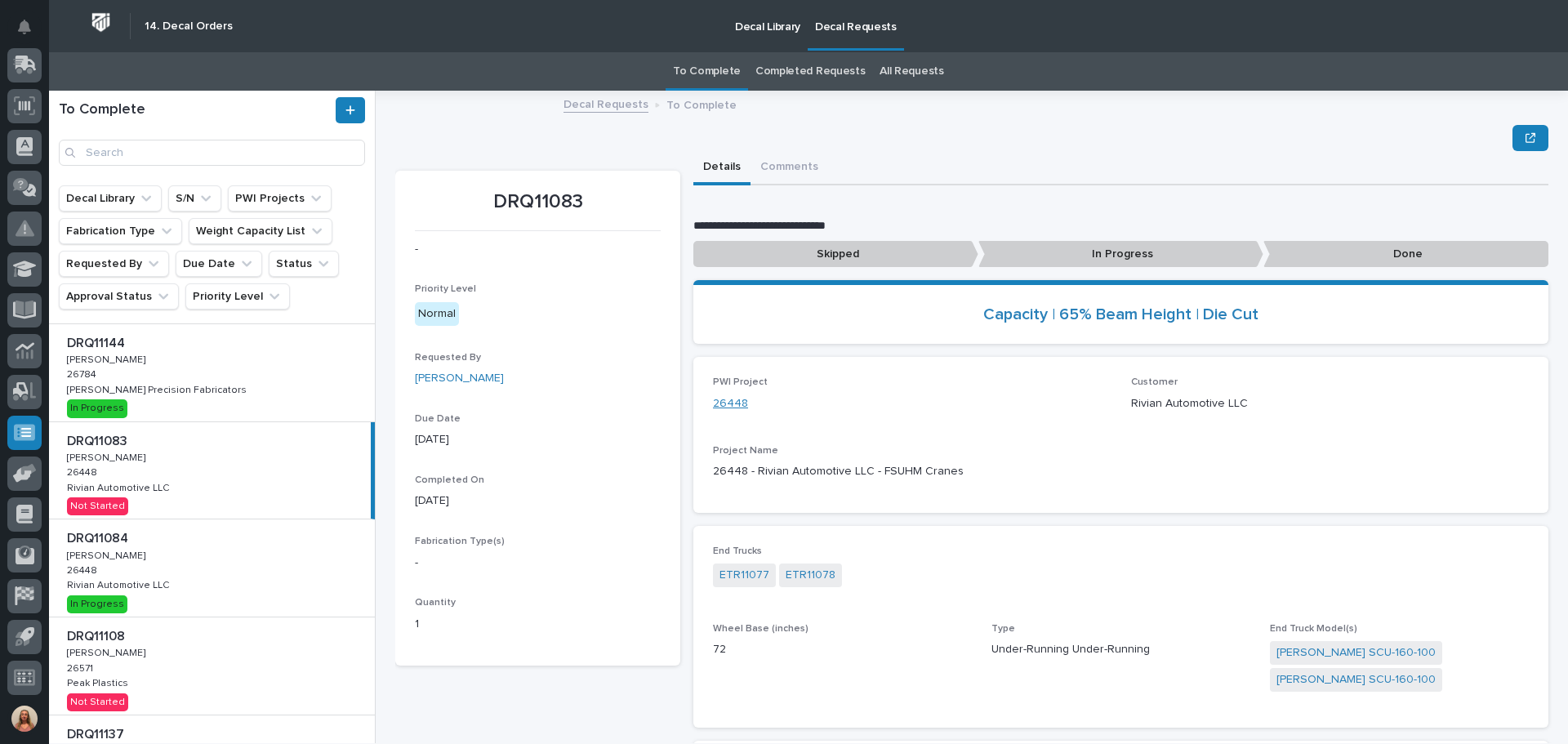
click at [719, 403] on link "26448" at bounding box center [731, 404] width 36 height 17
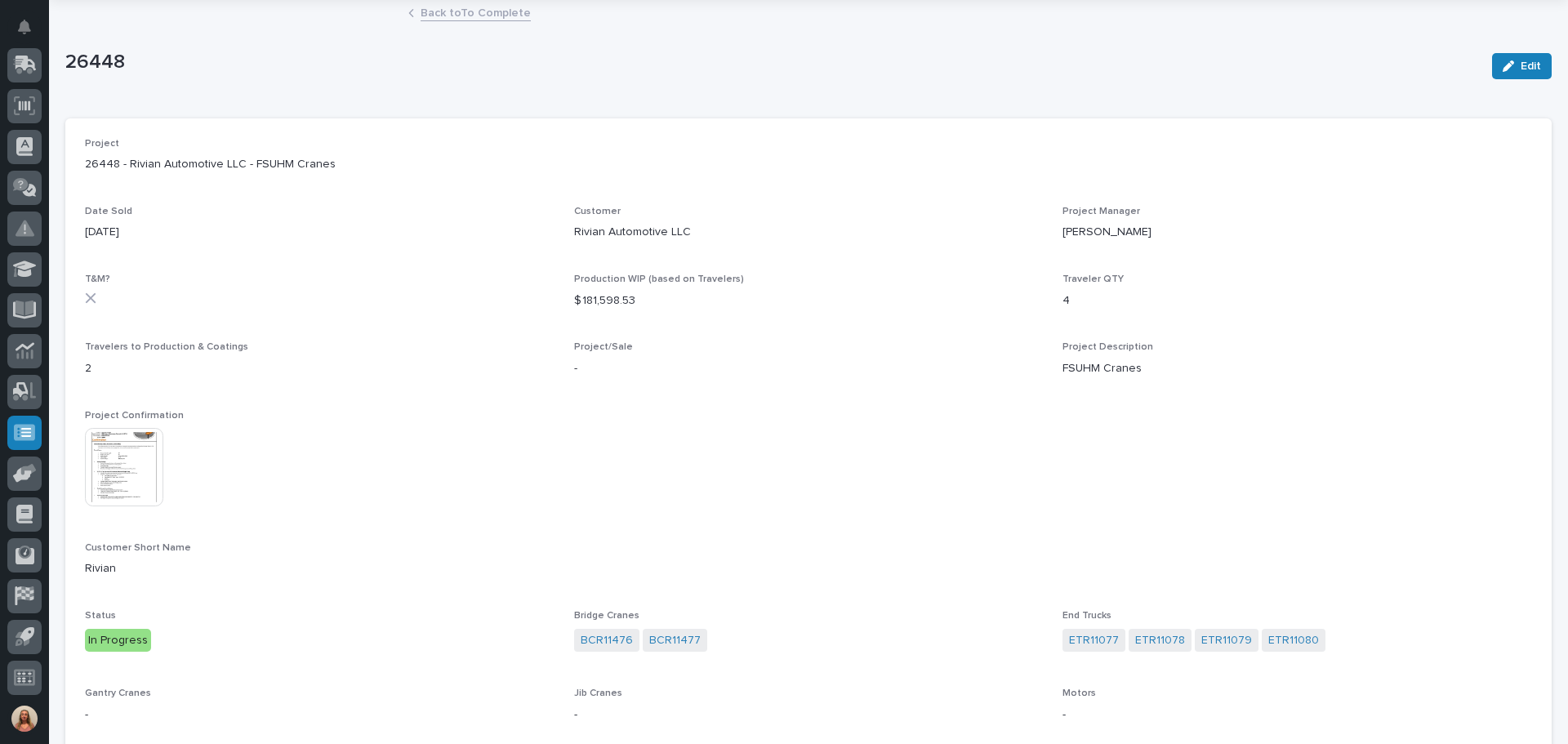
scroll to position [81, 0]
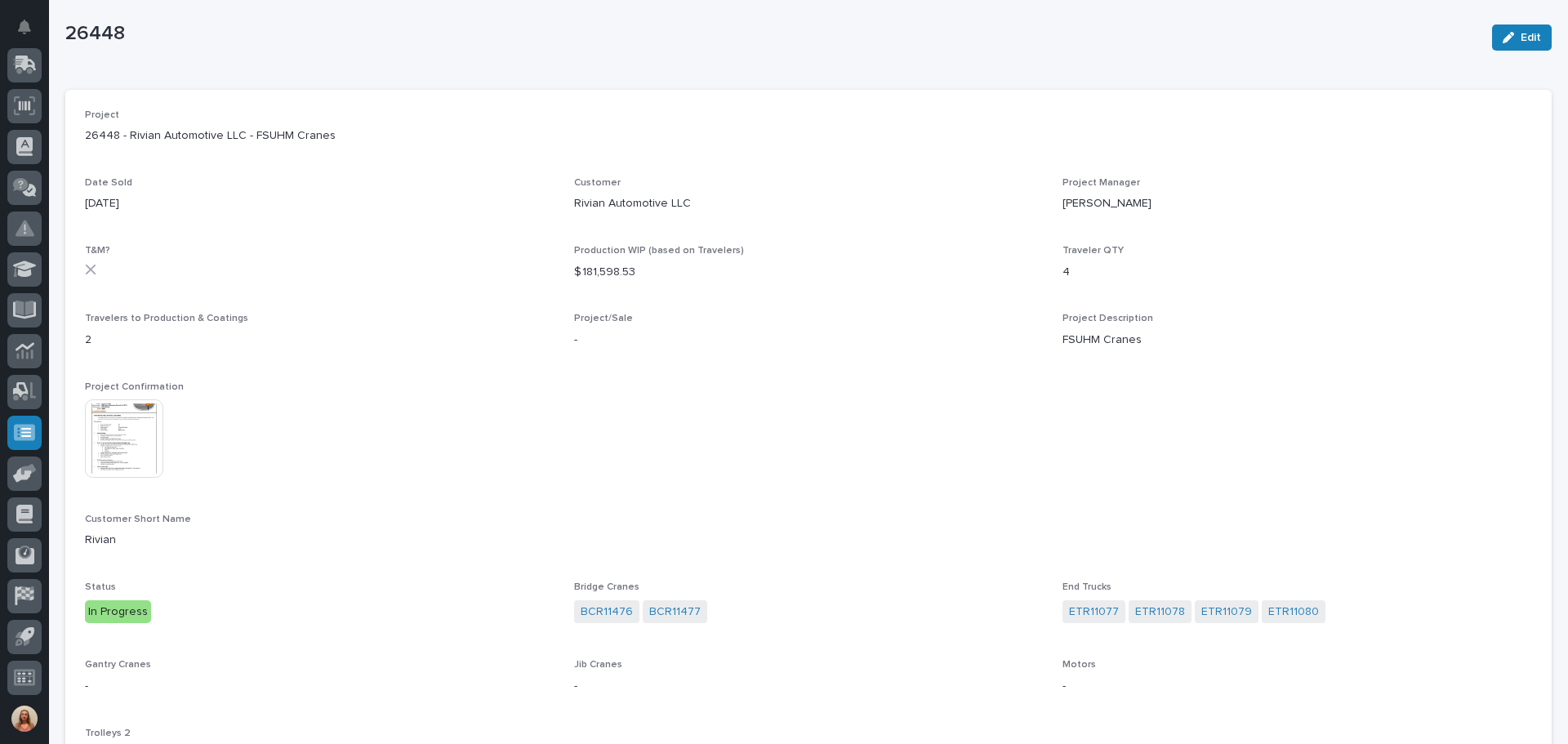
click at [144, 416] on img at bounding box center [124, 438] width 79 height 79
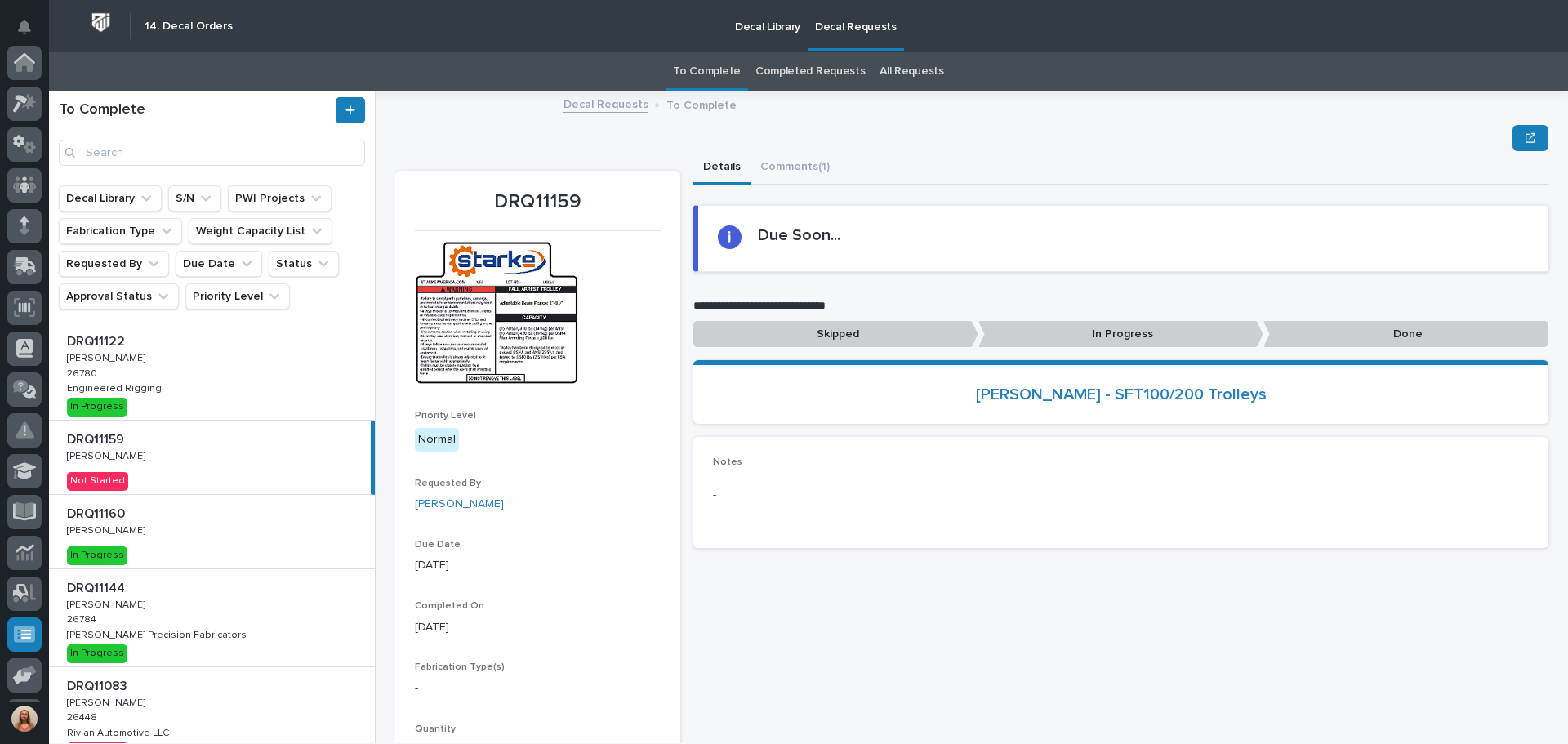
scroll to position [202, 0]
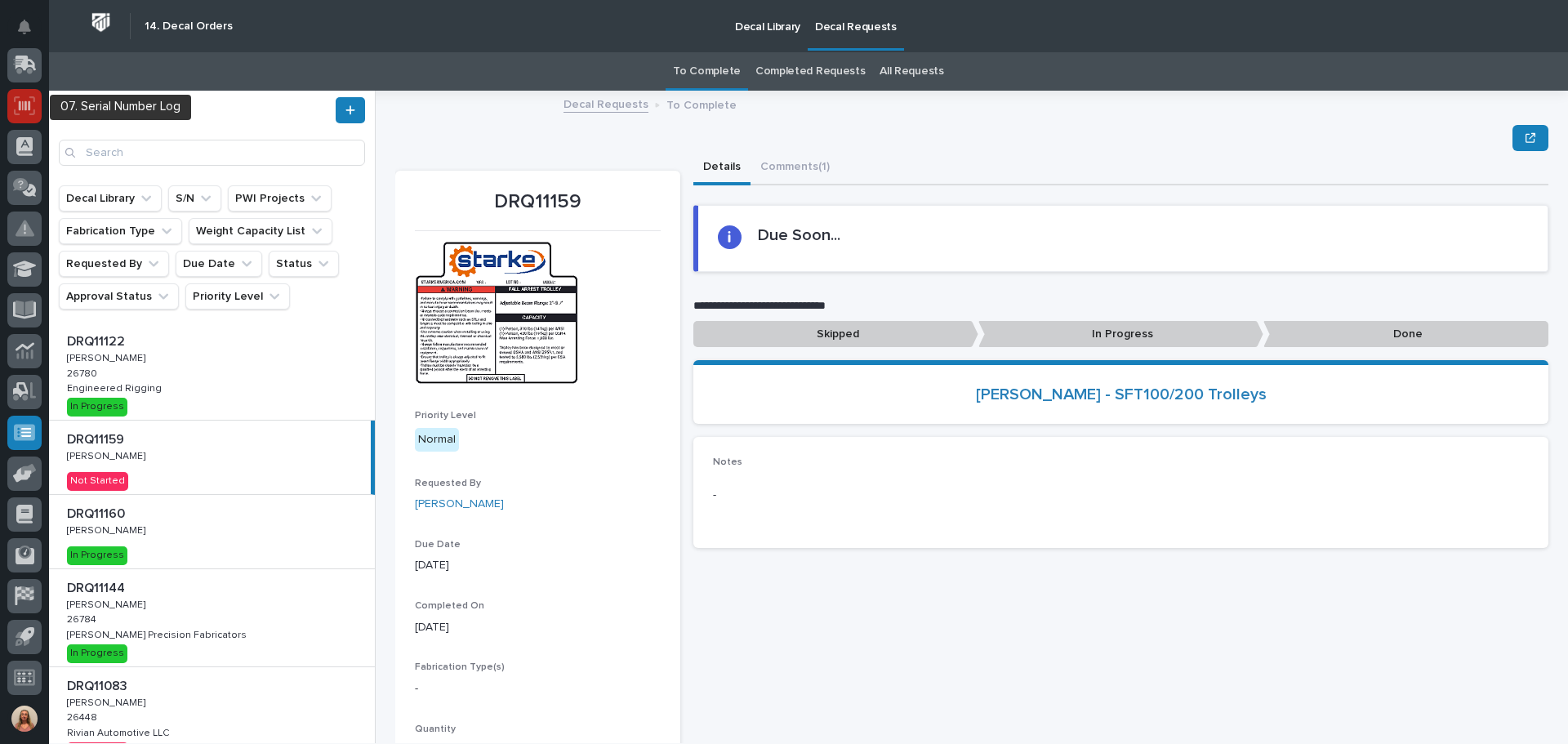
click at [40, 106] on div at bounding box center [24, 106] width 35 height 35
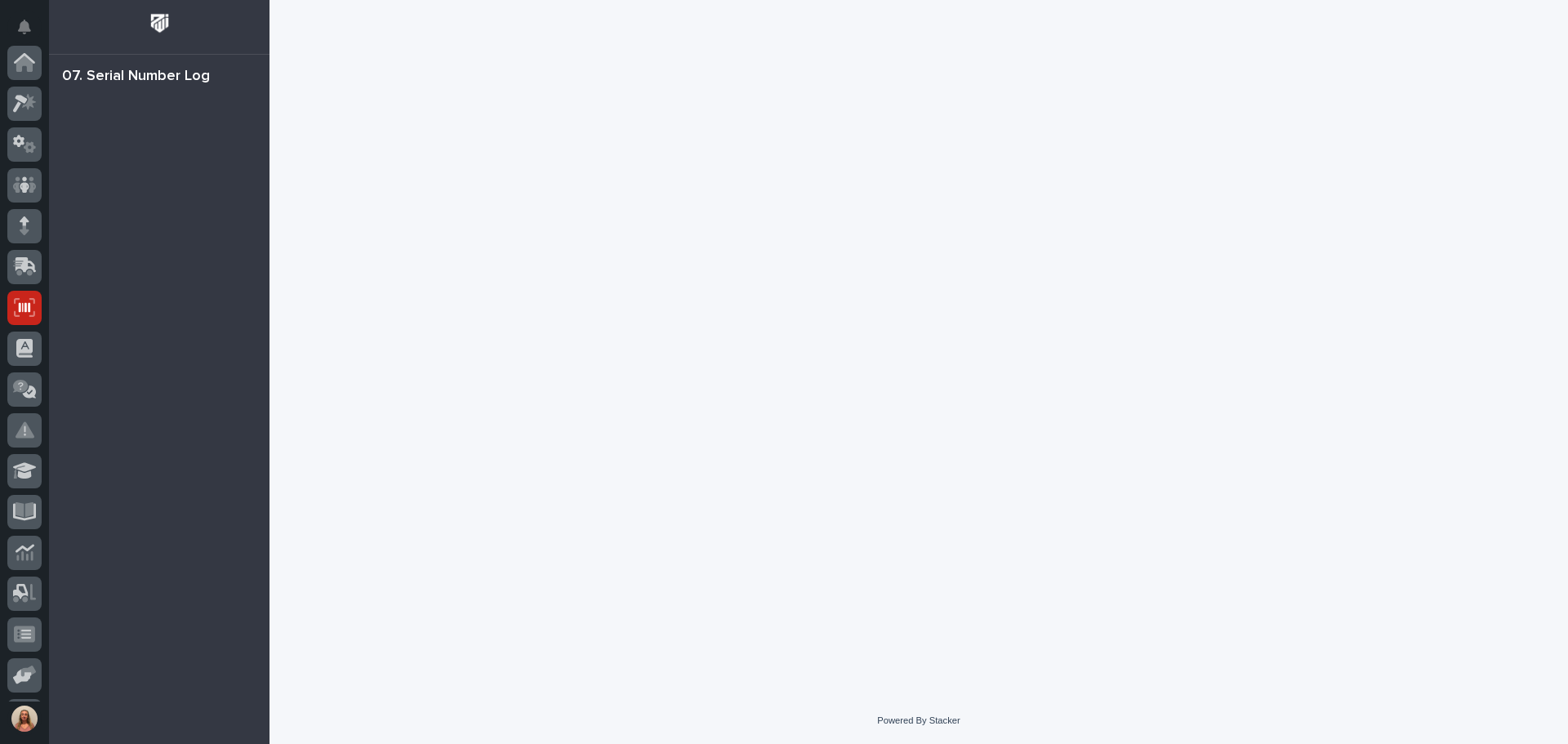
scroll to position [202, 0]
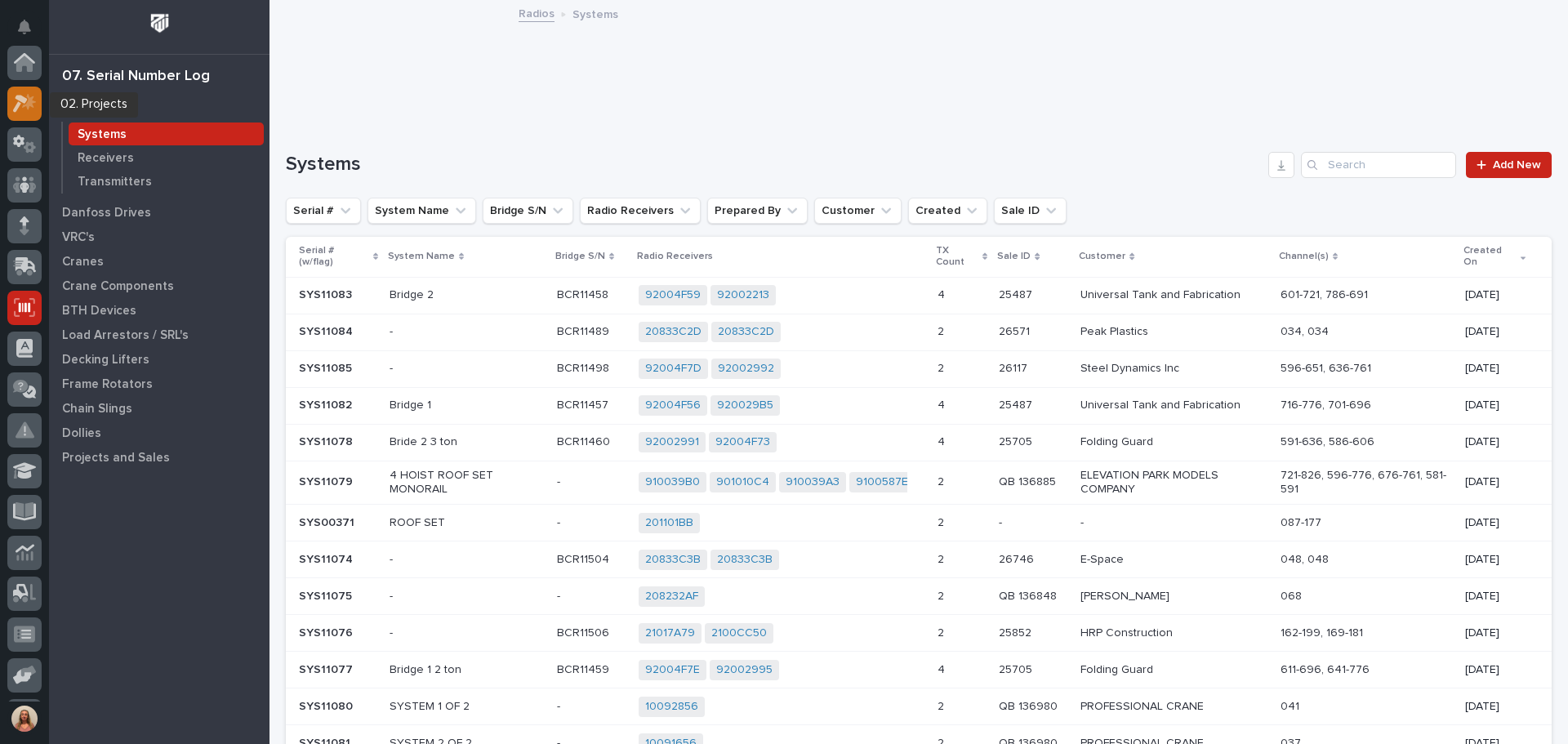
click at [27, 107] on icon at bounding box center [29, 101] width 14 height 16
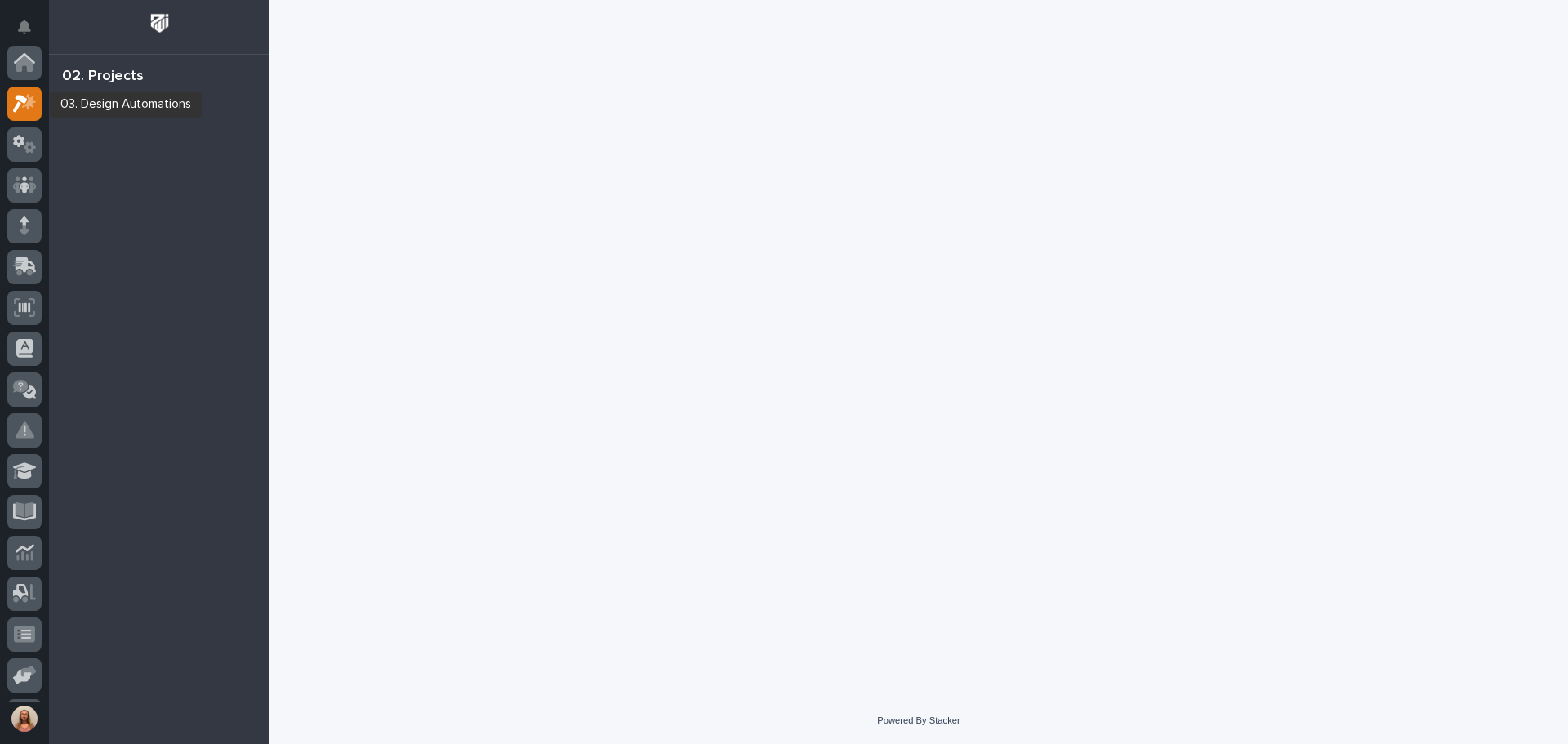
scroll to position [41, 0]
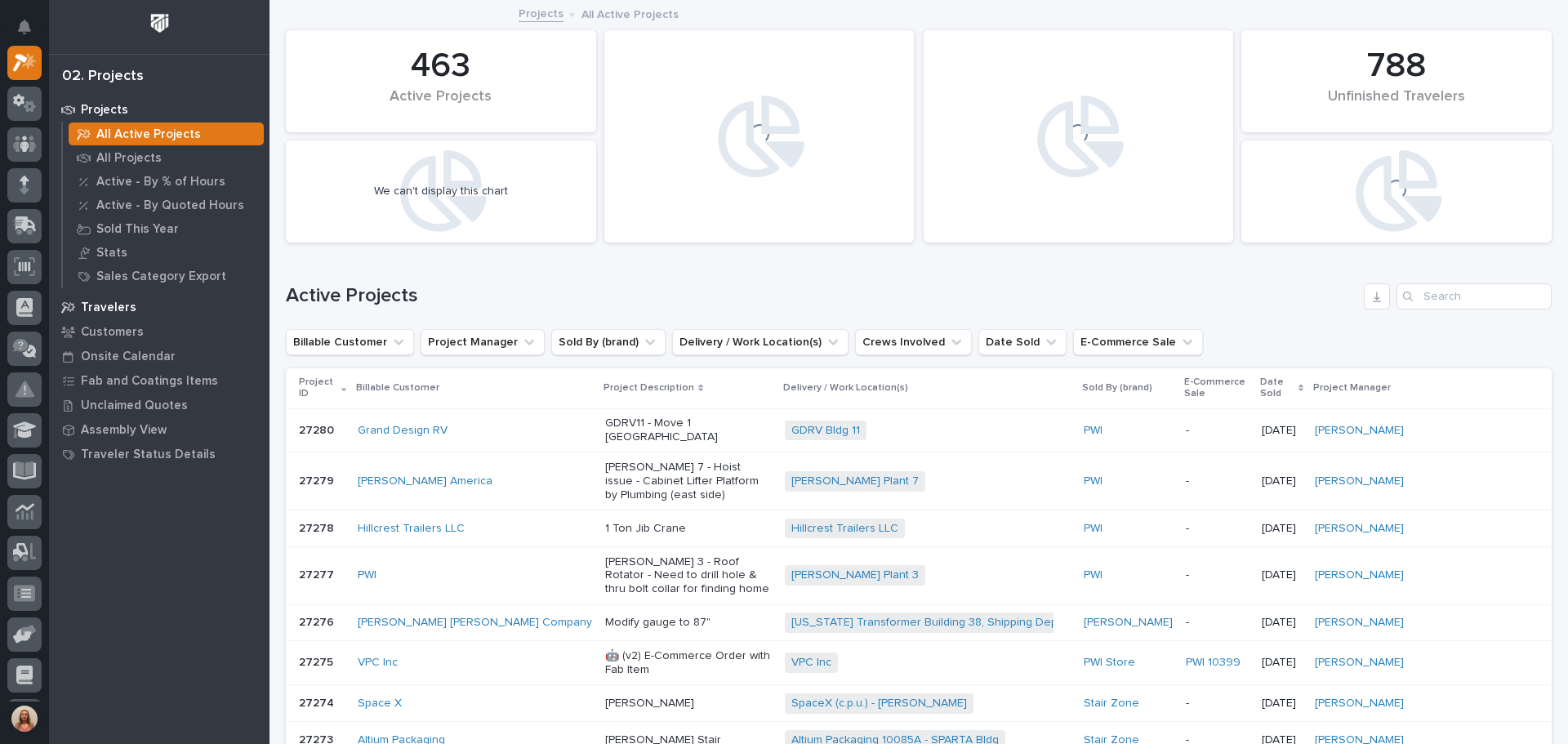
click at [109, 308] on p "Travelers" at bounding box center [108, 308] width 55 height 15
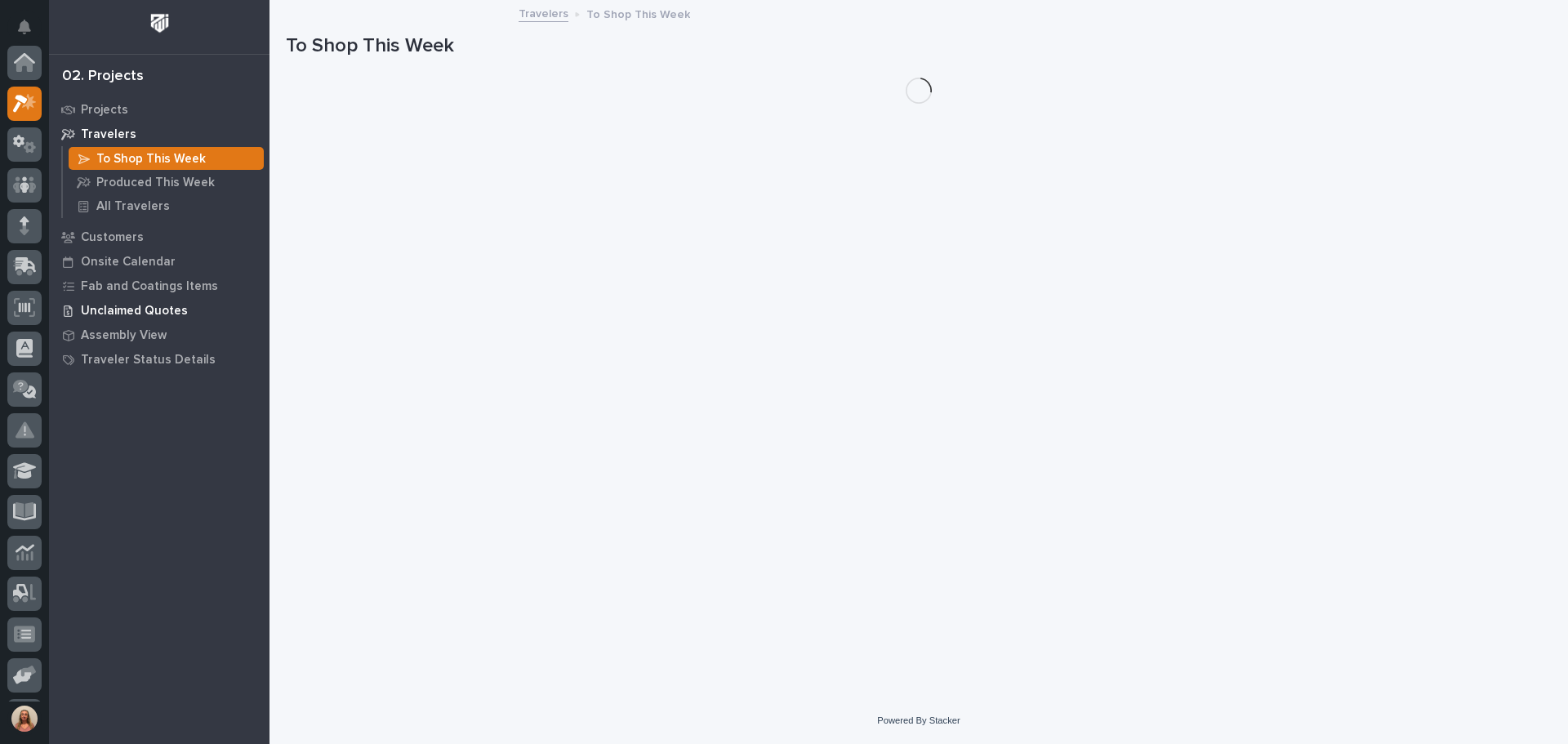
scroll to position [41, 0]
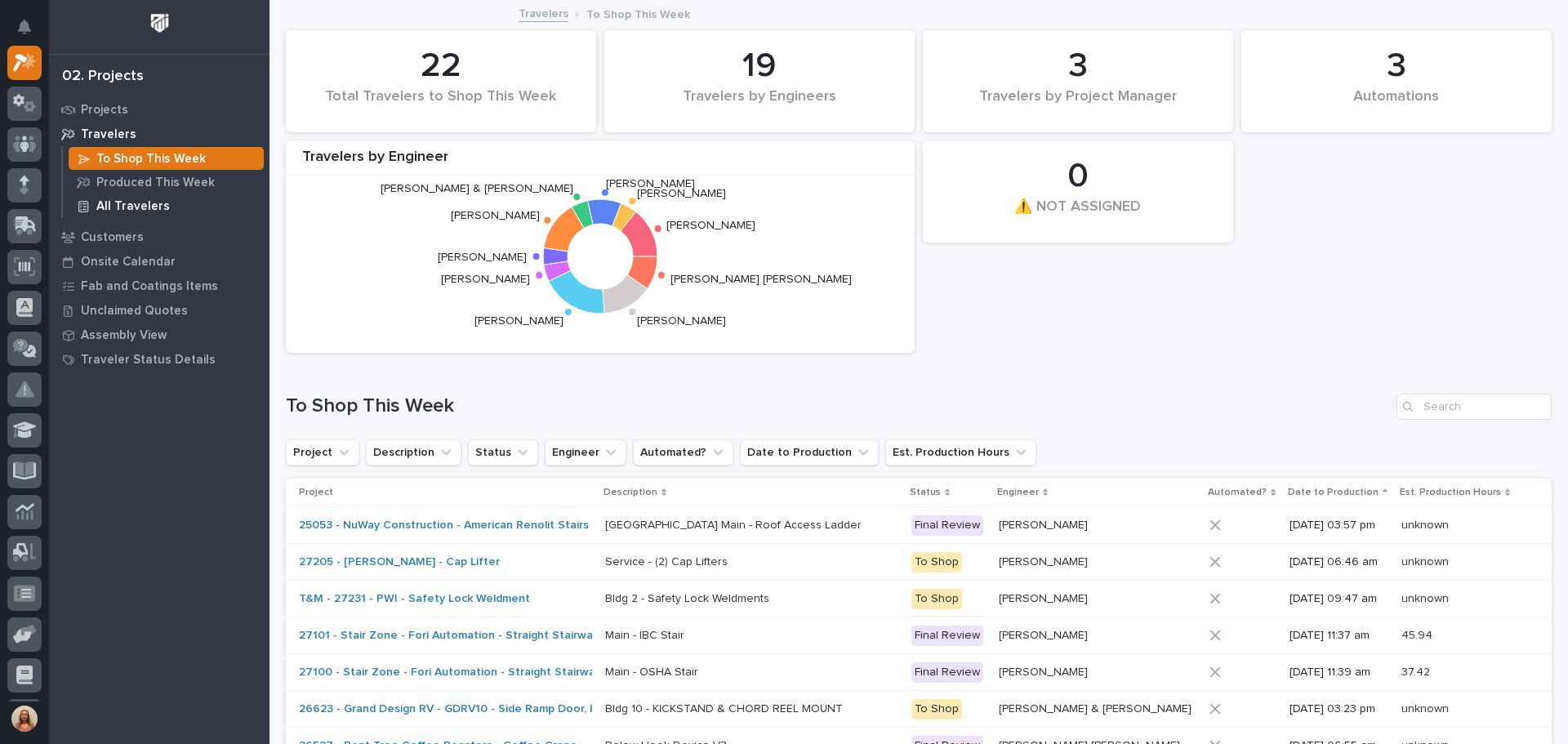
click at [144, 200] on p "All Travelers" at bounding box center [133, 207] width 74 height 15
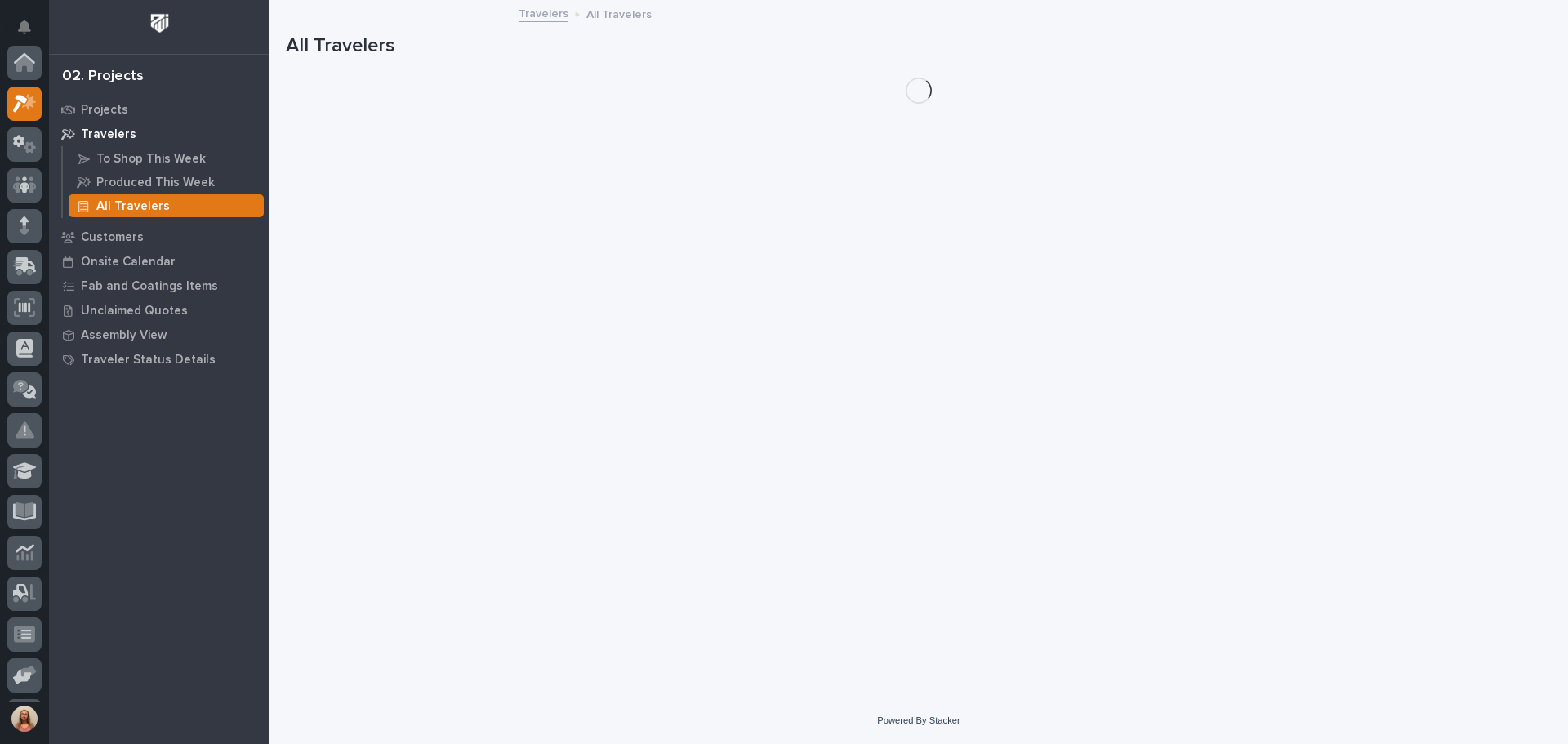
scroll to position [41, 0]
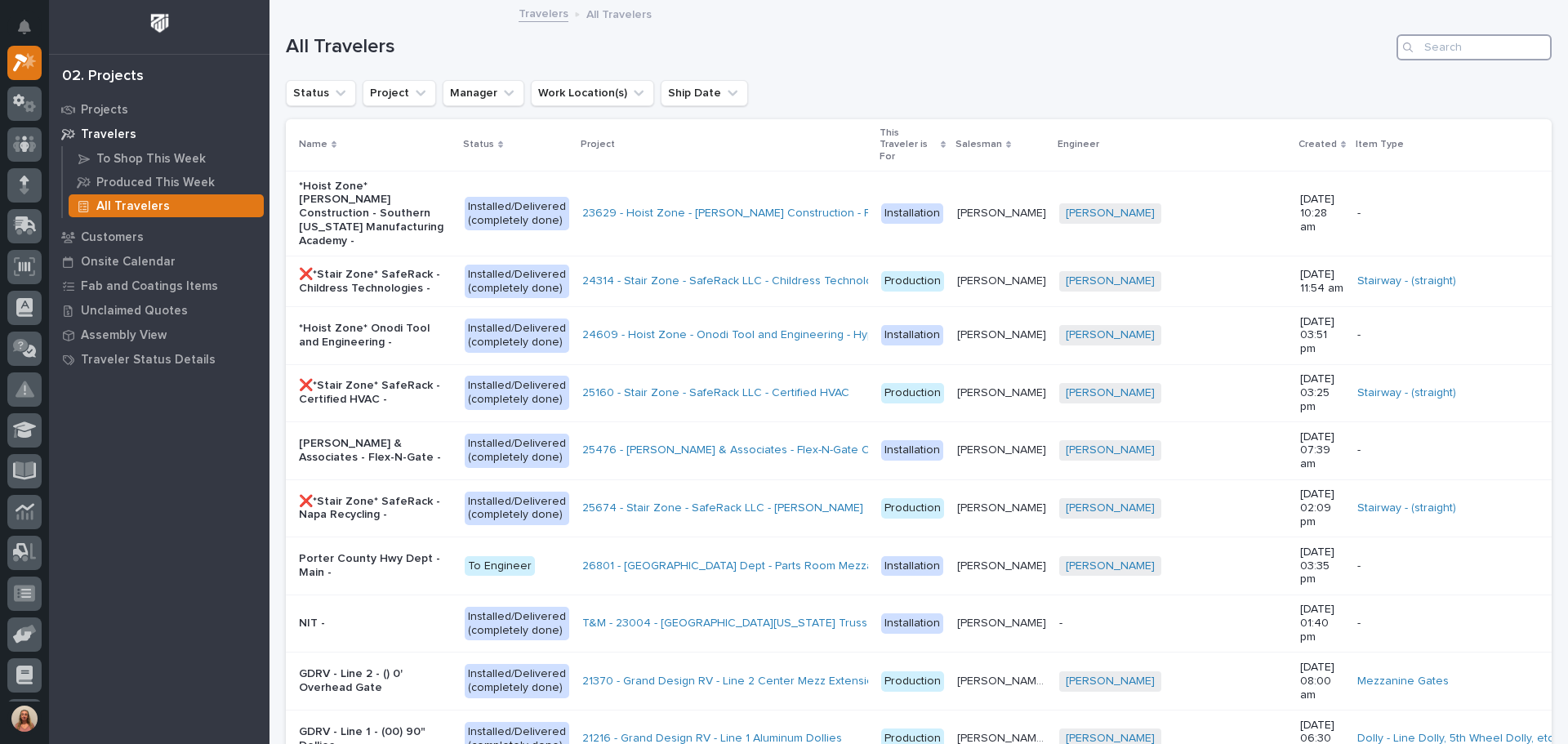
click at [1465, 55] on input "Search" at bounding box center [1474, 48] width 155 height 26
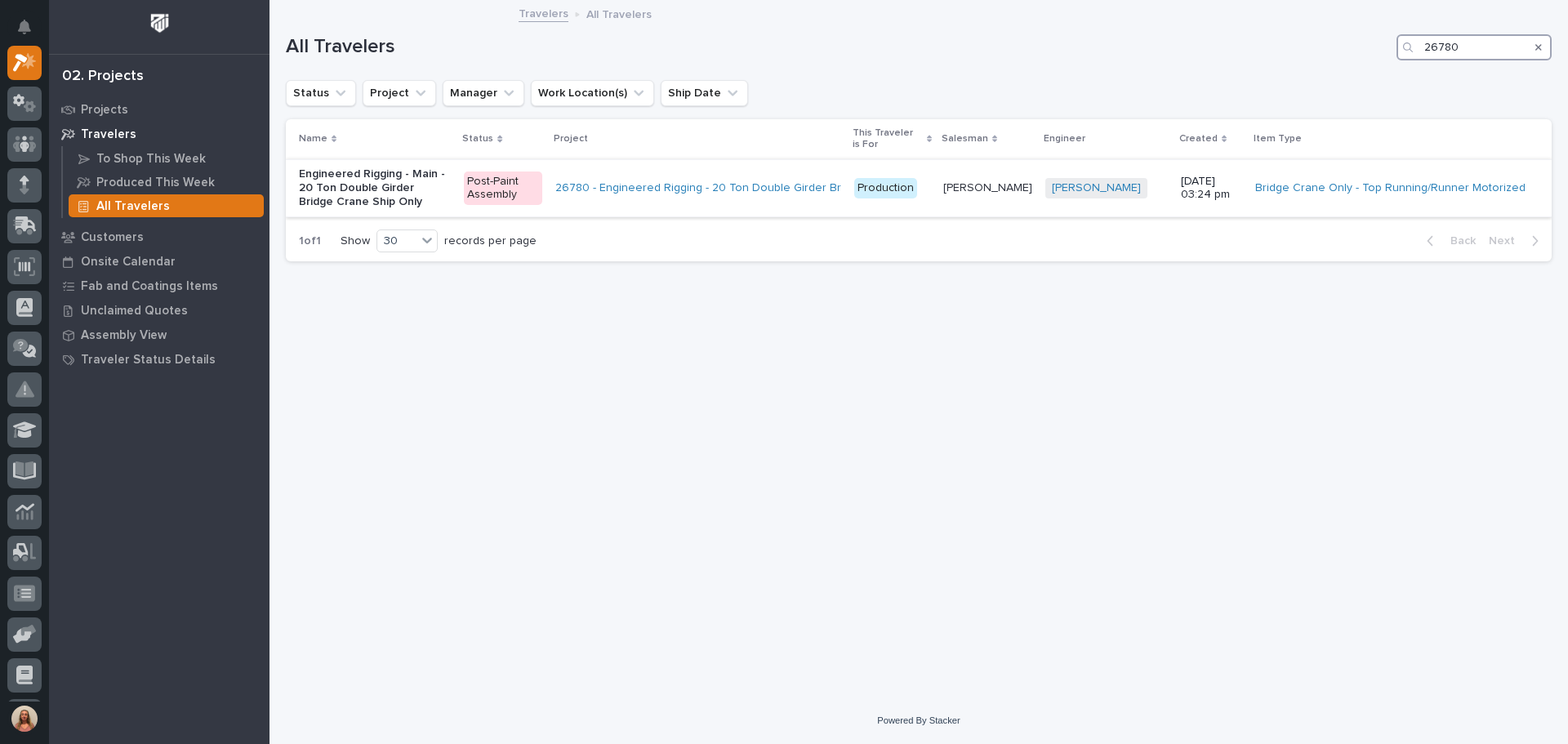
type input "26780"
click at [362, 179] on p "Engineered Rigging - Main - 20 Ton Double Girder Bridge Crane Ship Only" at bounding box center [375, 188] width 151 height 41
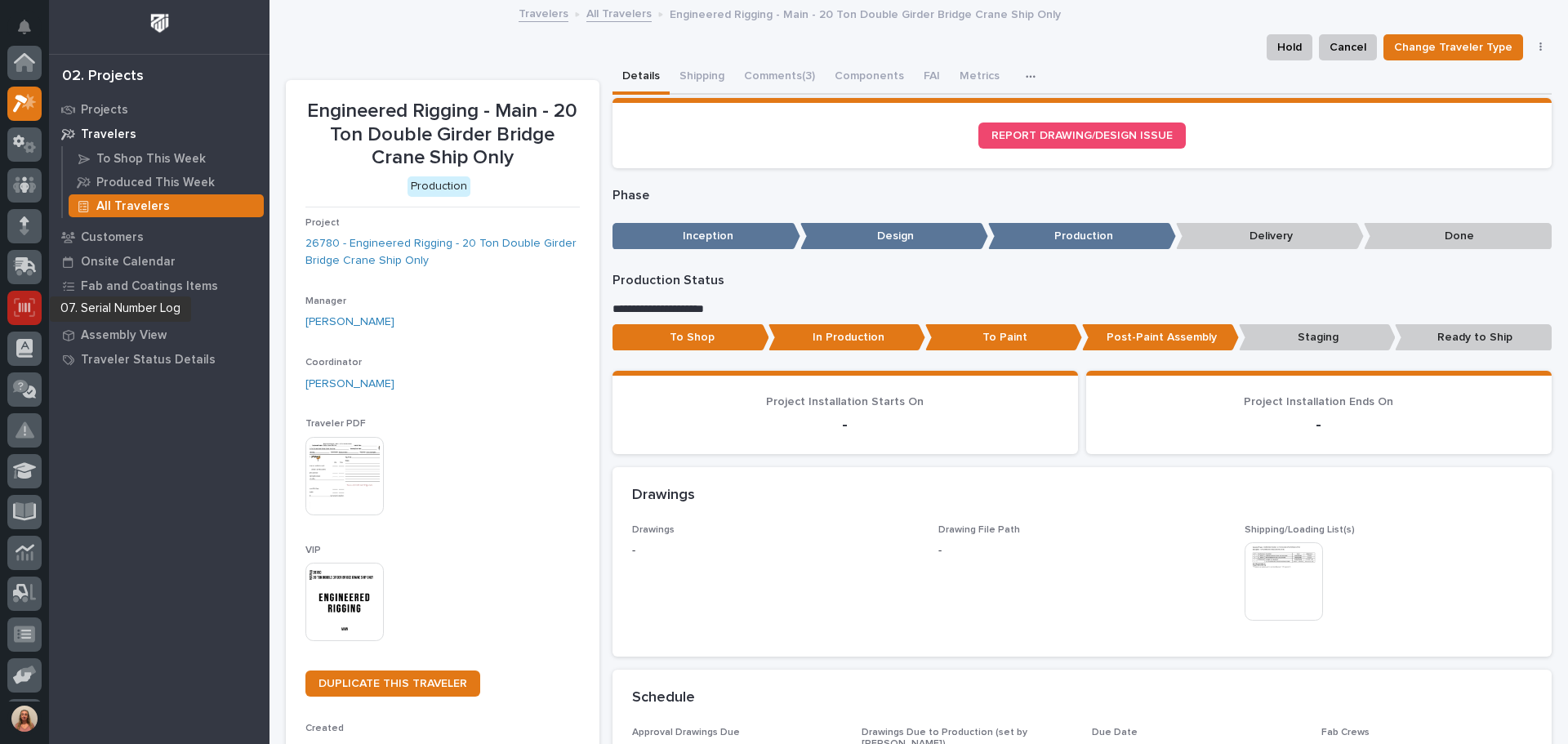
click at [36, 301] on div at bounding box center [24, 308] width 35 height 35
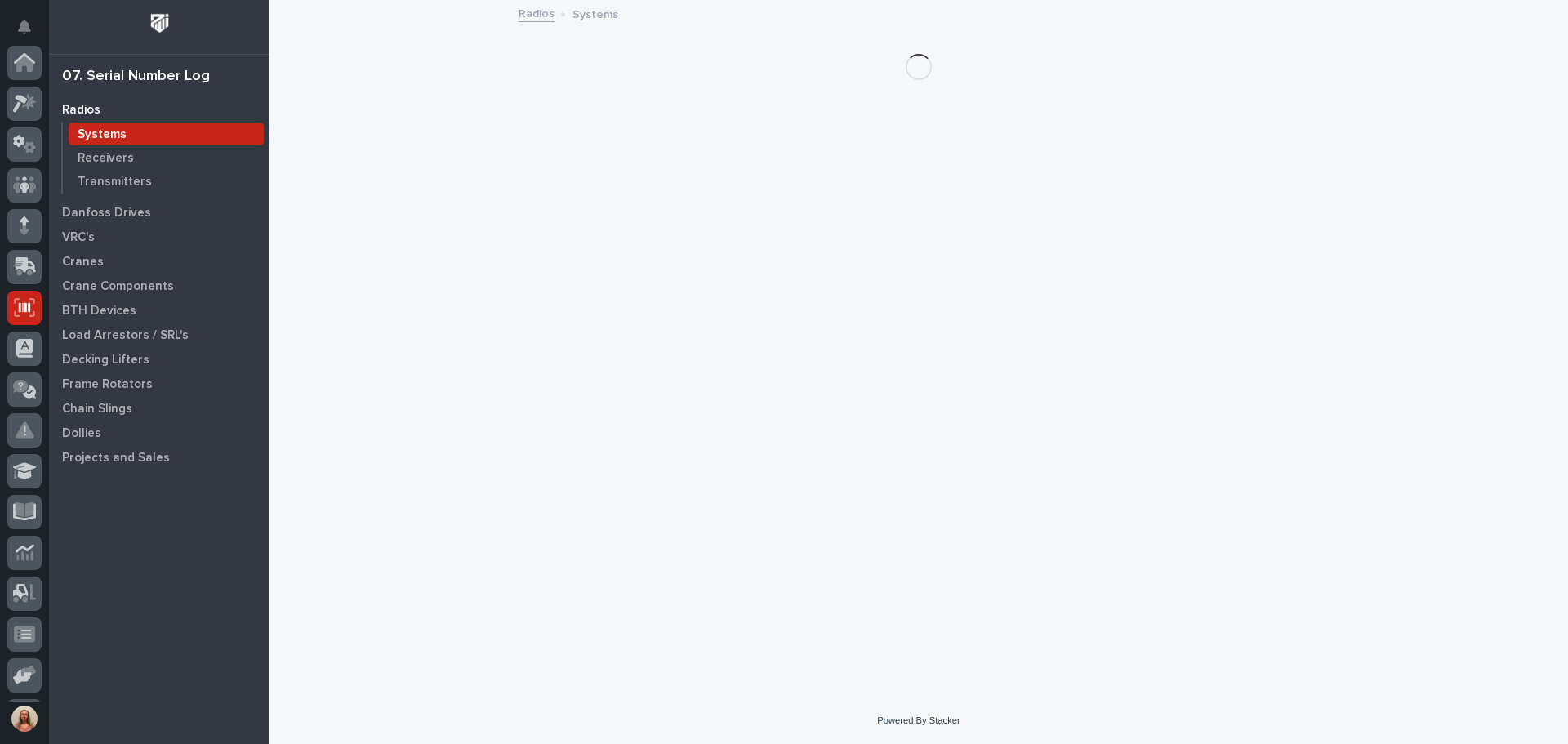
scroll to position [202, 0]
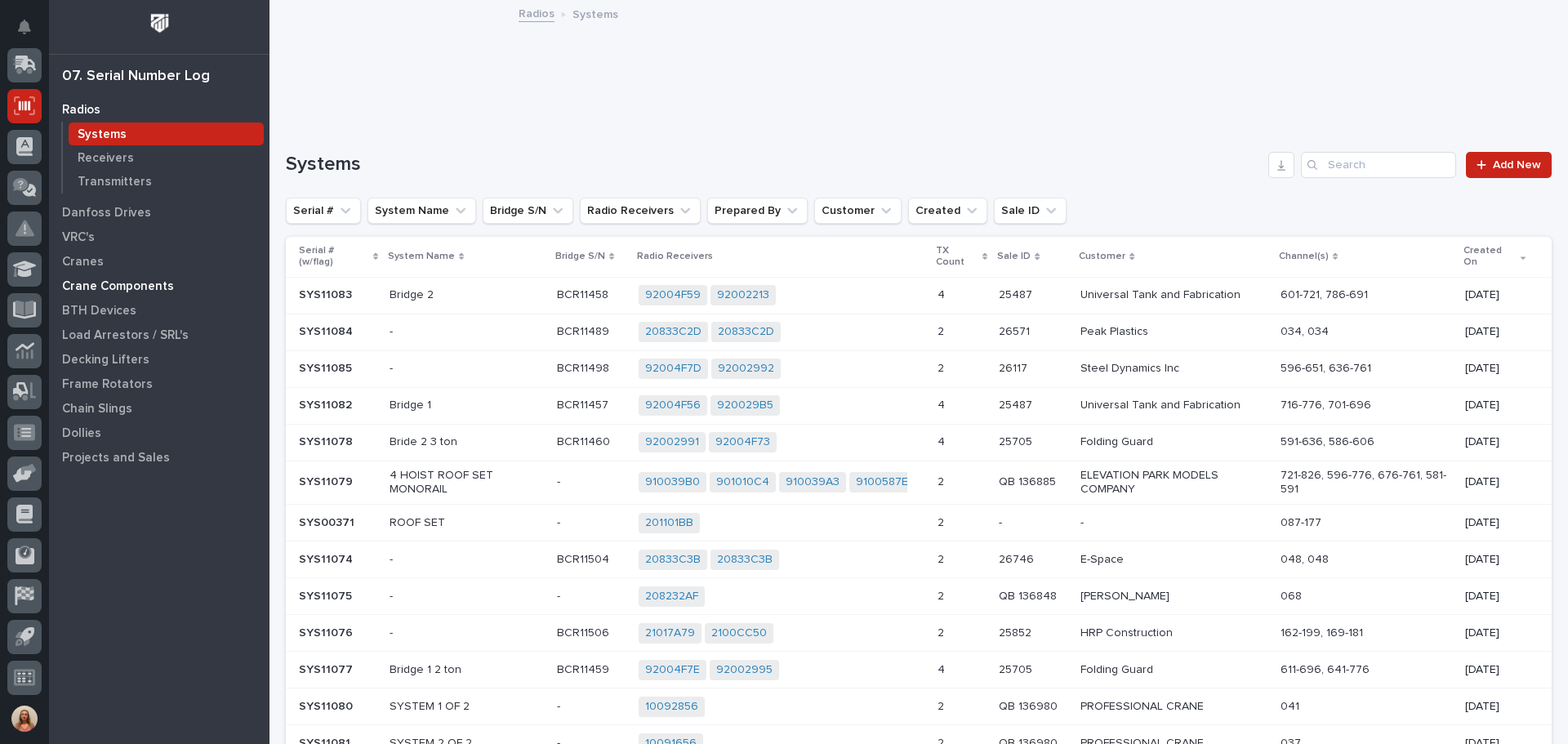
click at [97, 288] on p "Crane Components" at bounding box center [118, 287] width 112 height 15
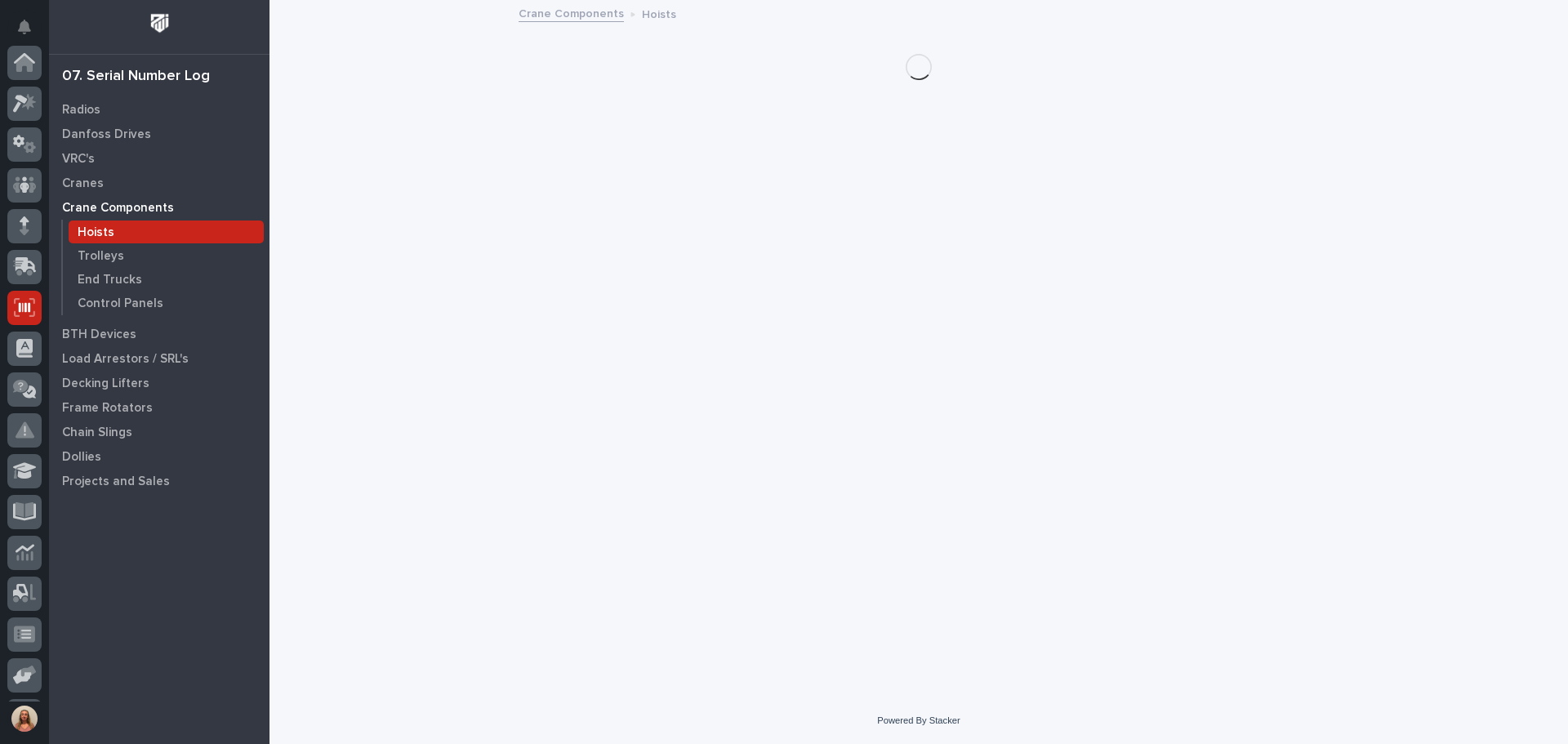
scroll to position [202, 0]
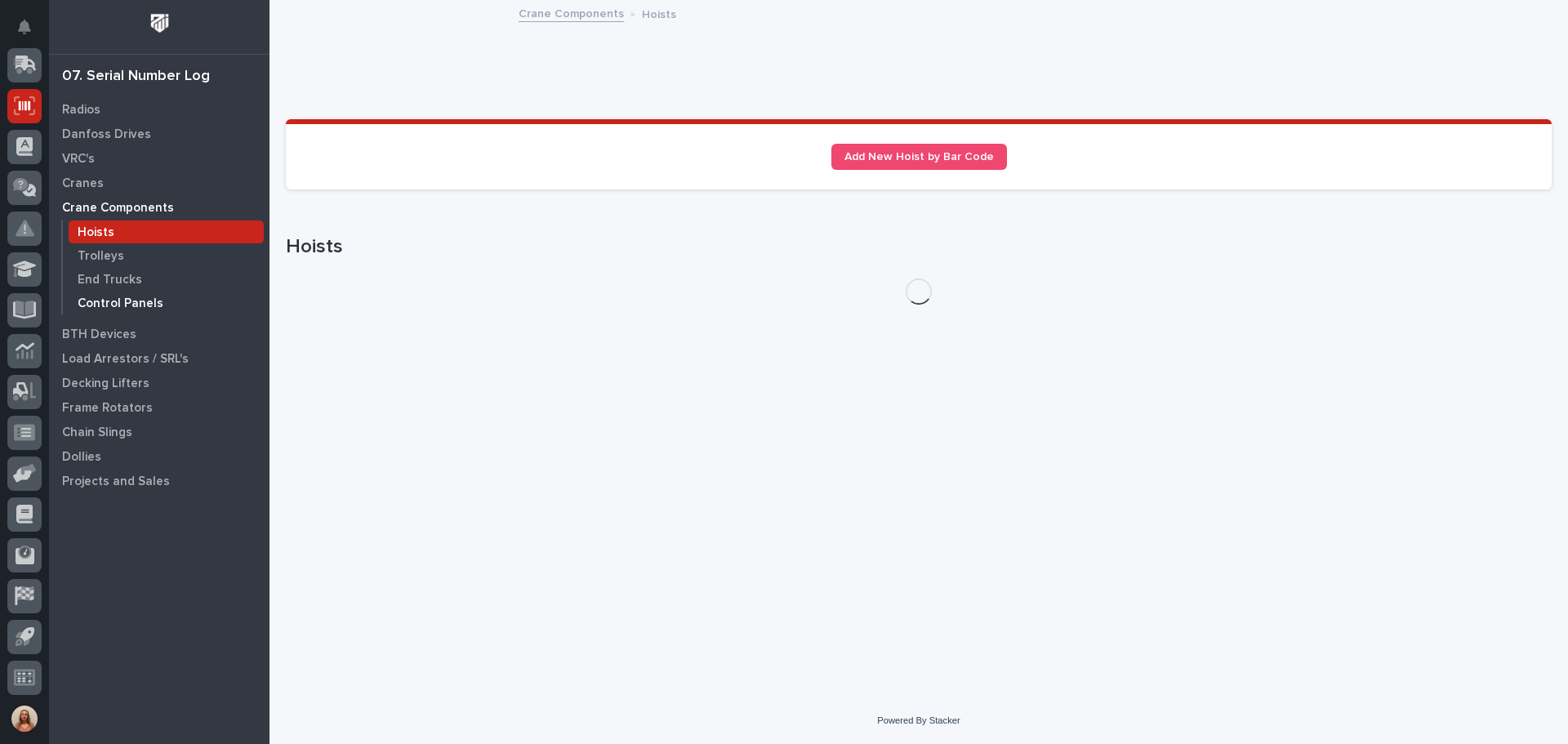
click at [110, 296] on p "Control Panels" at bounding box center [121, 304] width 86 height 15
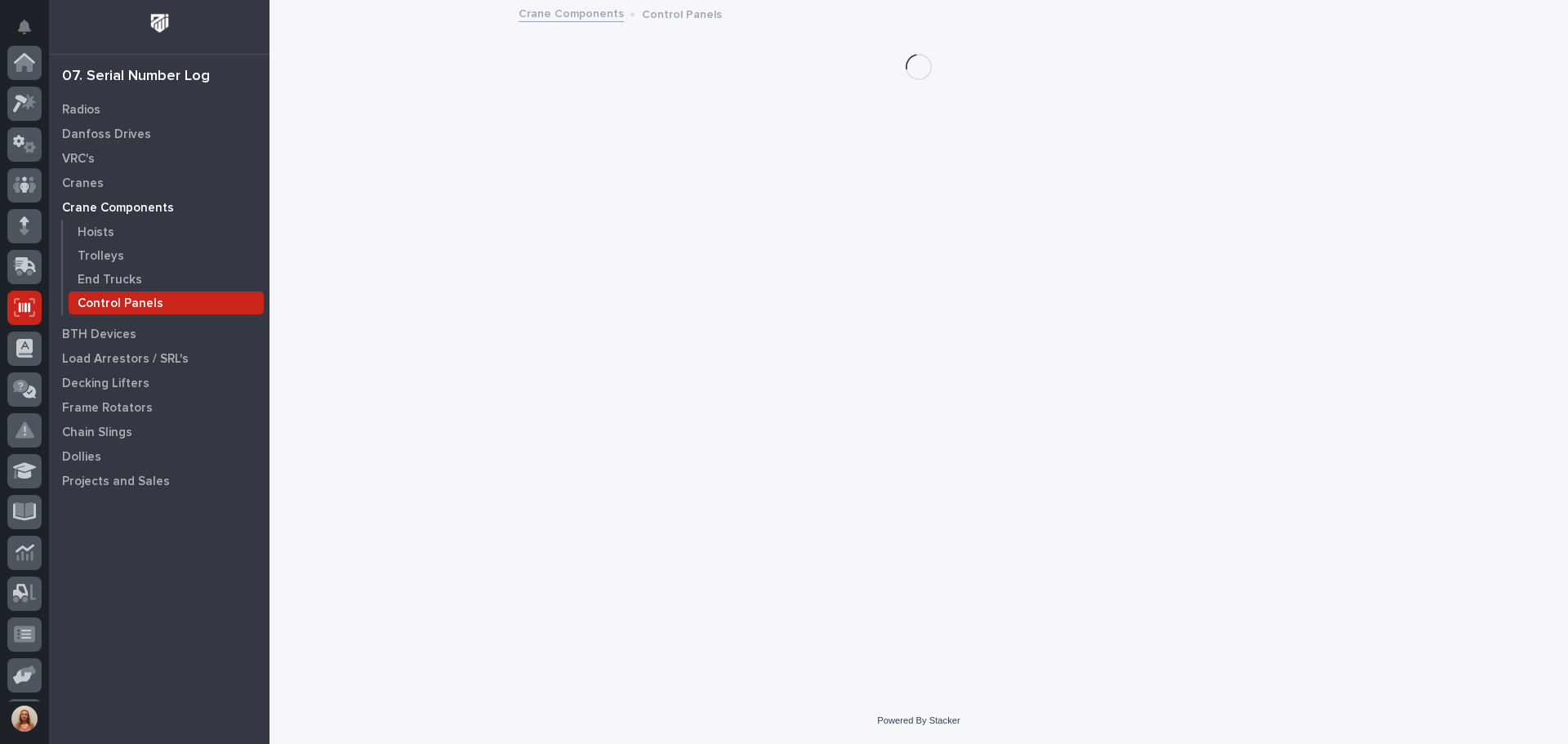
scroll to position [202, 0]
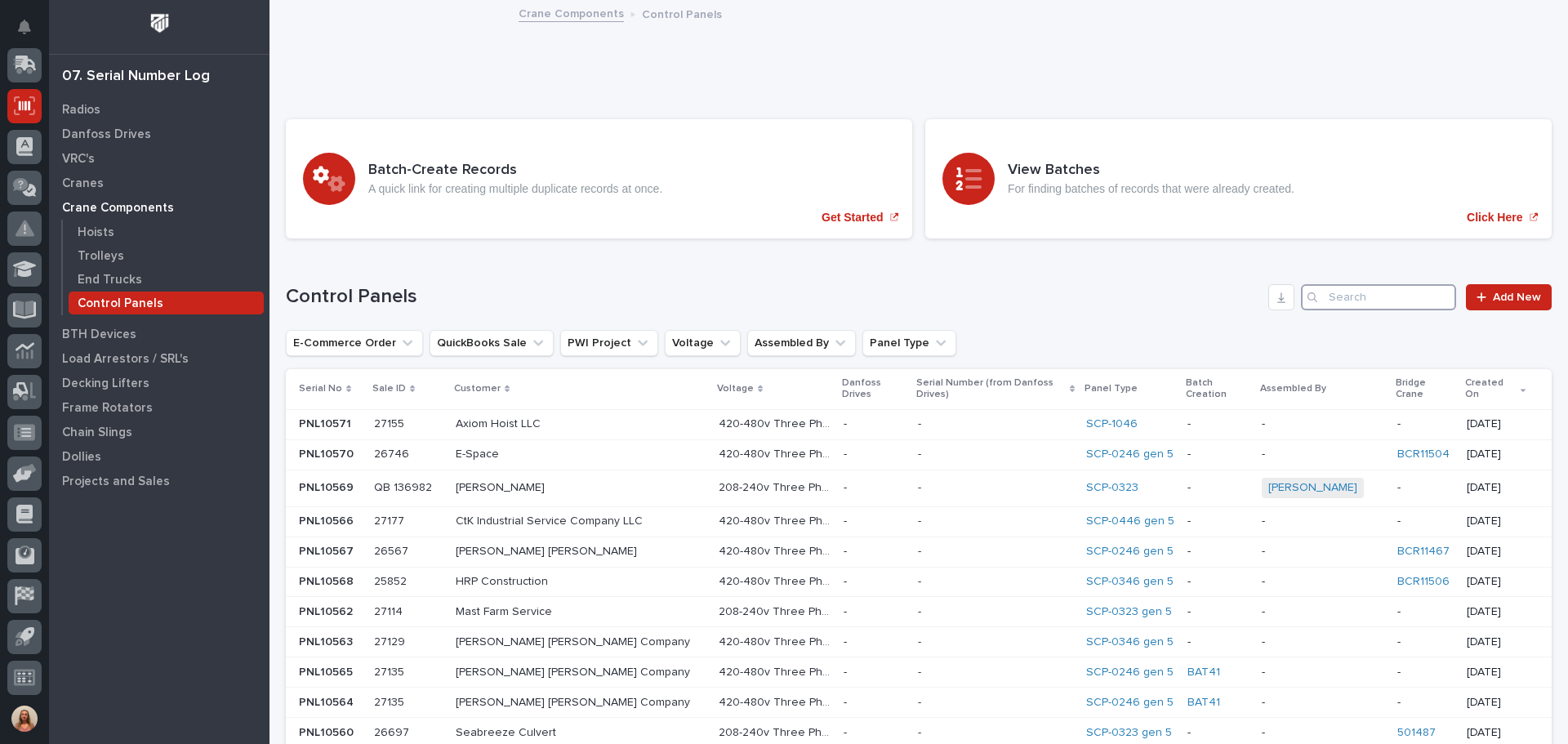
click at [1356, 291] on input "Search" at bounding box center [1379, 297] width 155 height 26
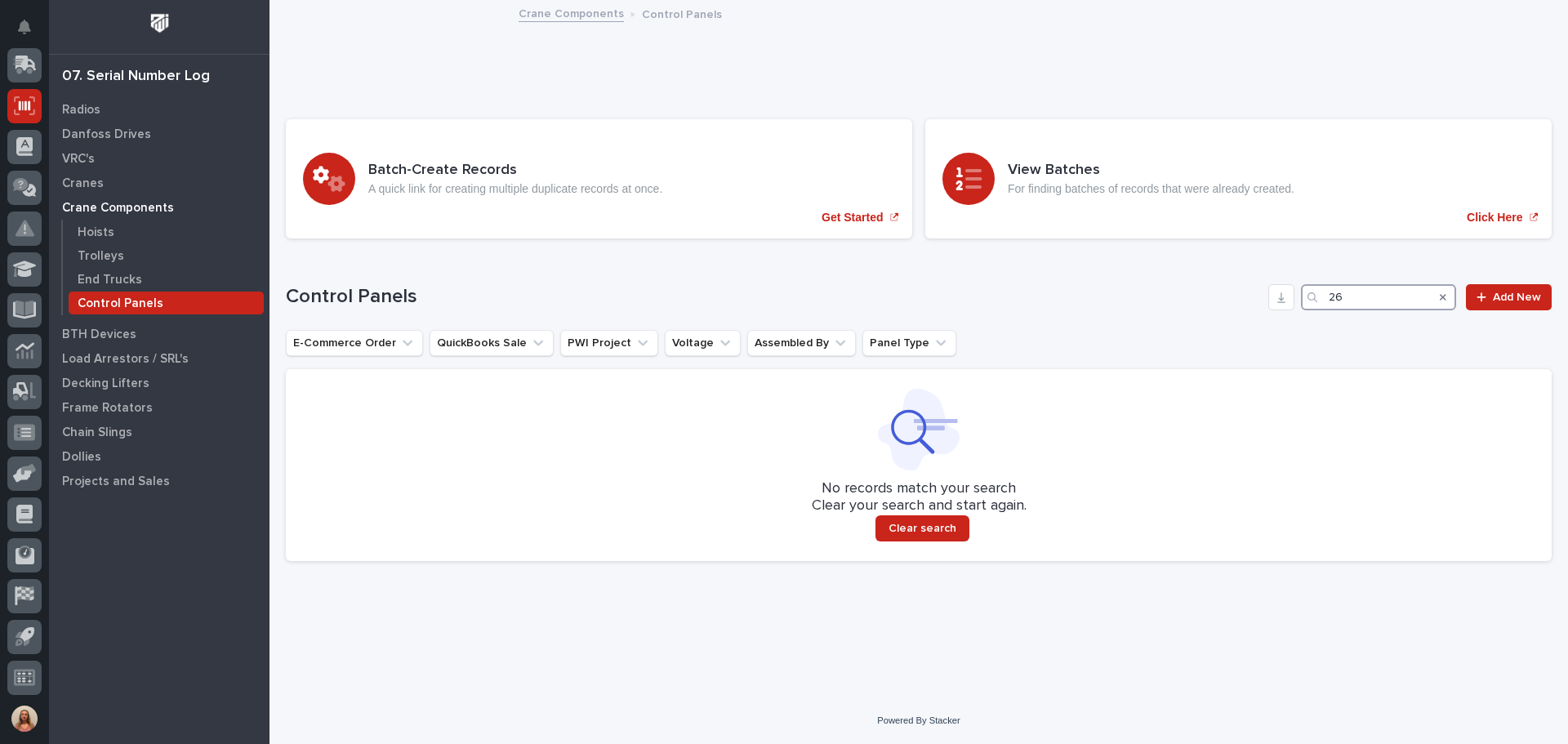
type input "2"
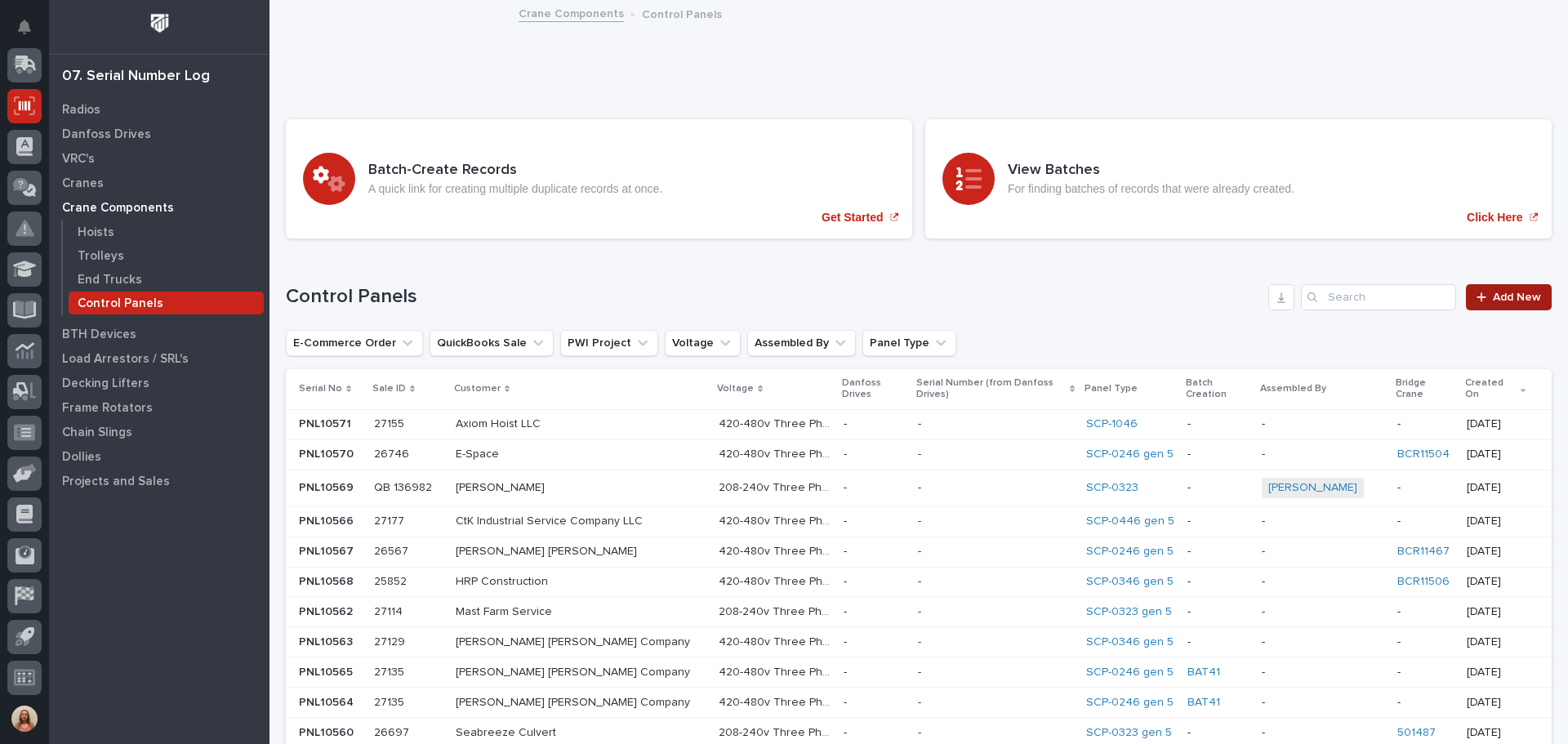
click at [1475, 303] on link "Add New" at bounding box center [1509, 297] width 86 height 26
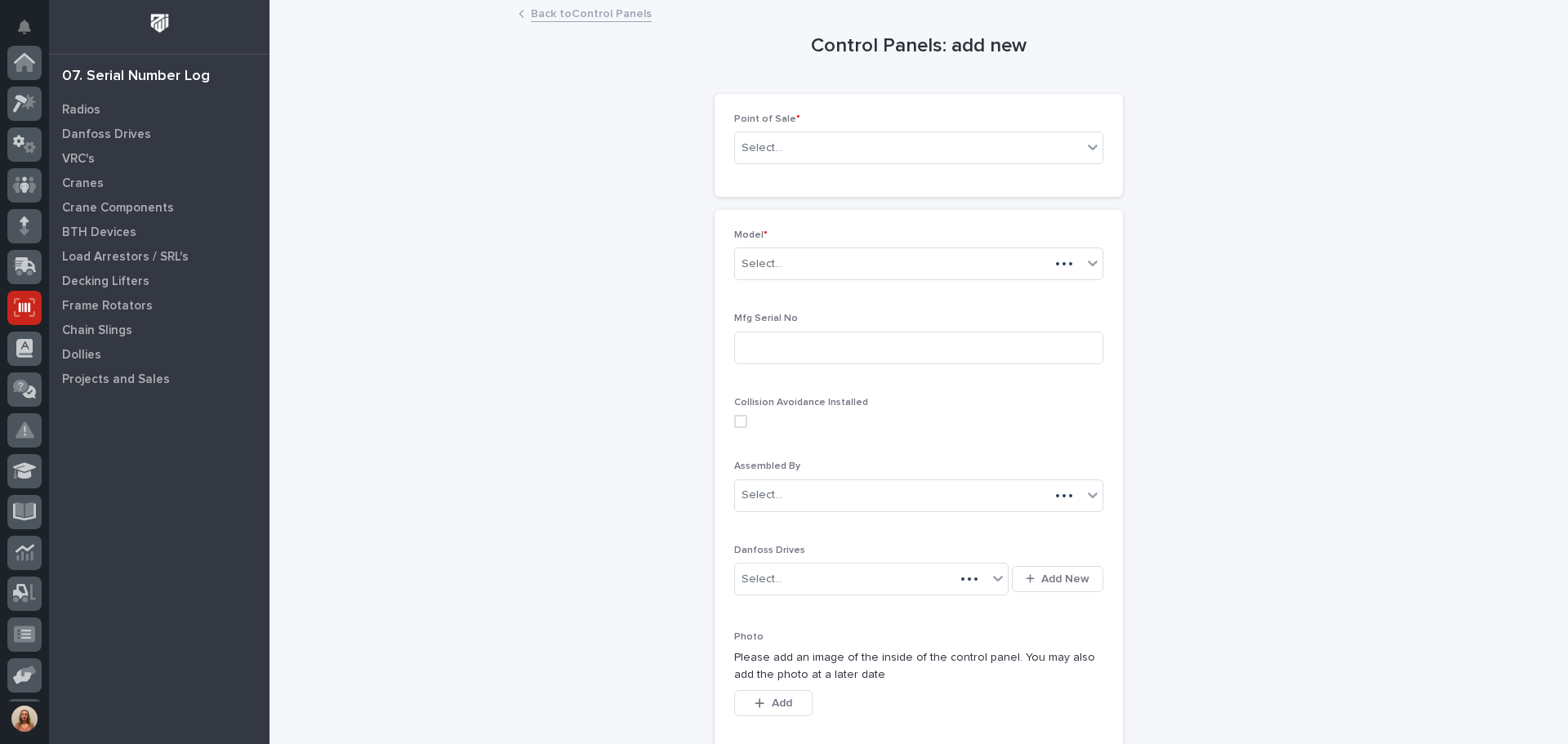
scroll to position [202, 0]
